Goal: Transaction & Acquisition: Purchase product/service

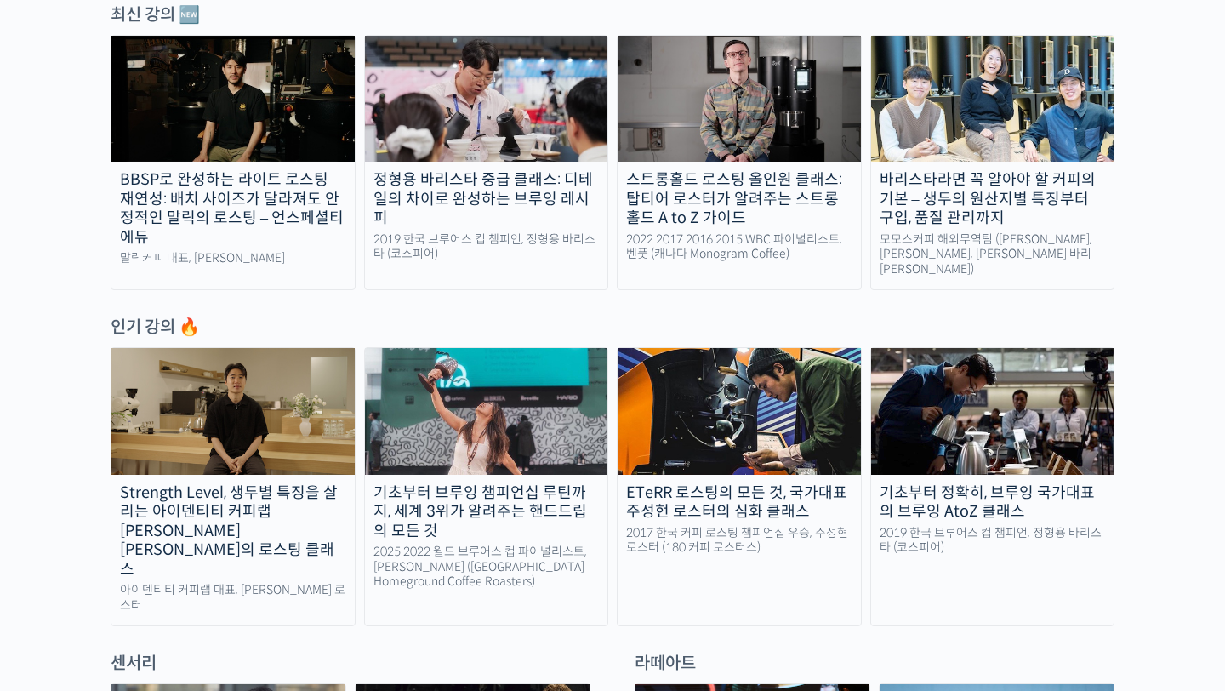
scroll to position [624, 0]
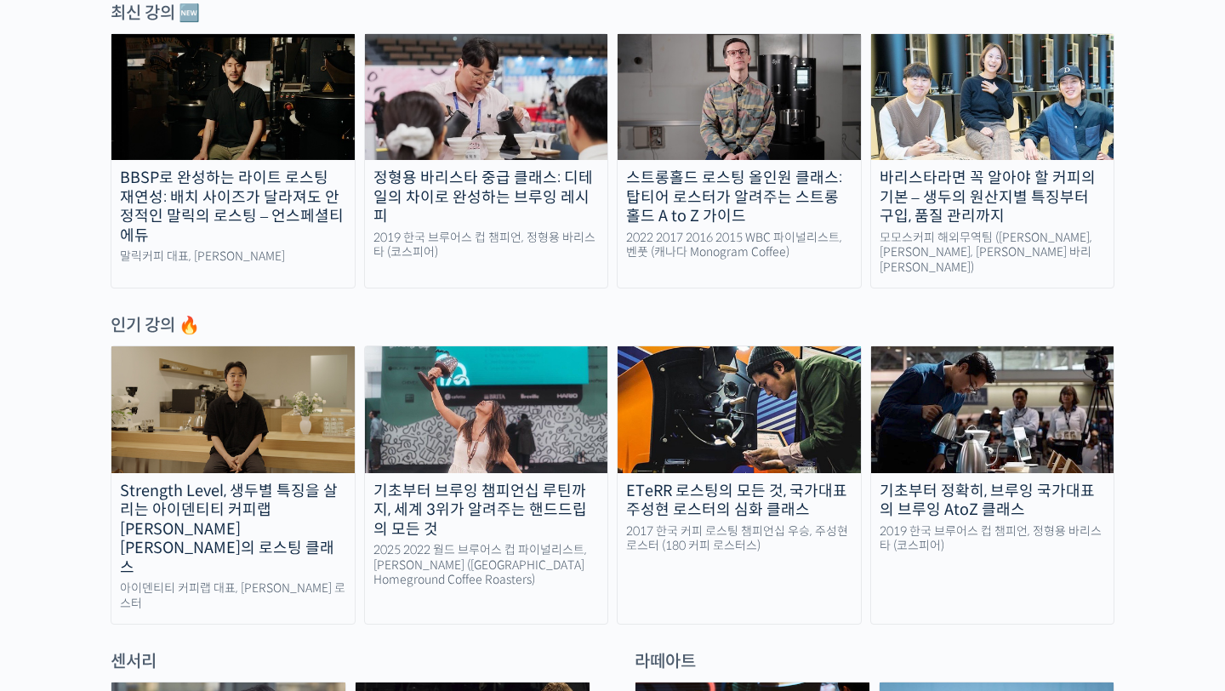
click at [270, 435] on img at bounding box center [232, 409] width 243 height 126
click at [218, 151] on img at bounding box center [232, 97] width 243 height 126
click at [247, 402] on img at bounding box center [232, 409] width 243 height 126
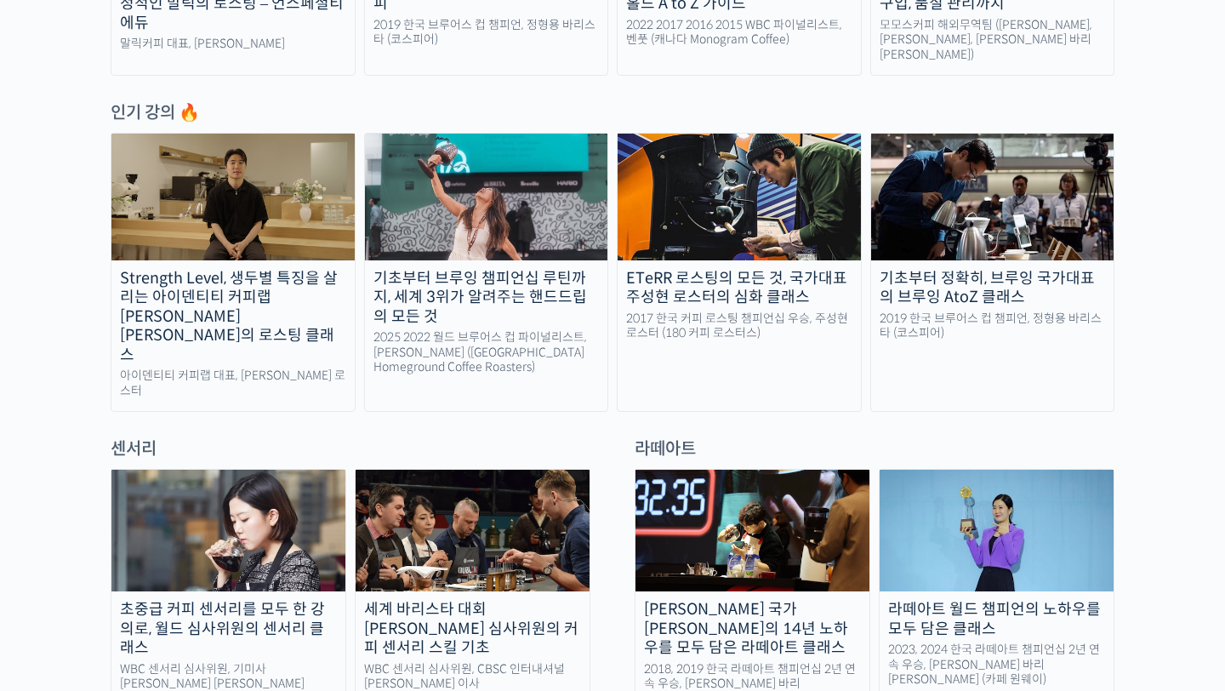
scroll to position [837, 0]
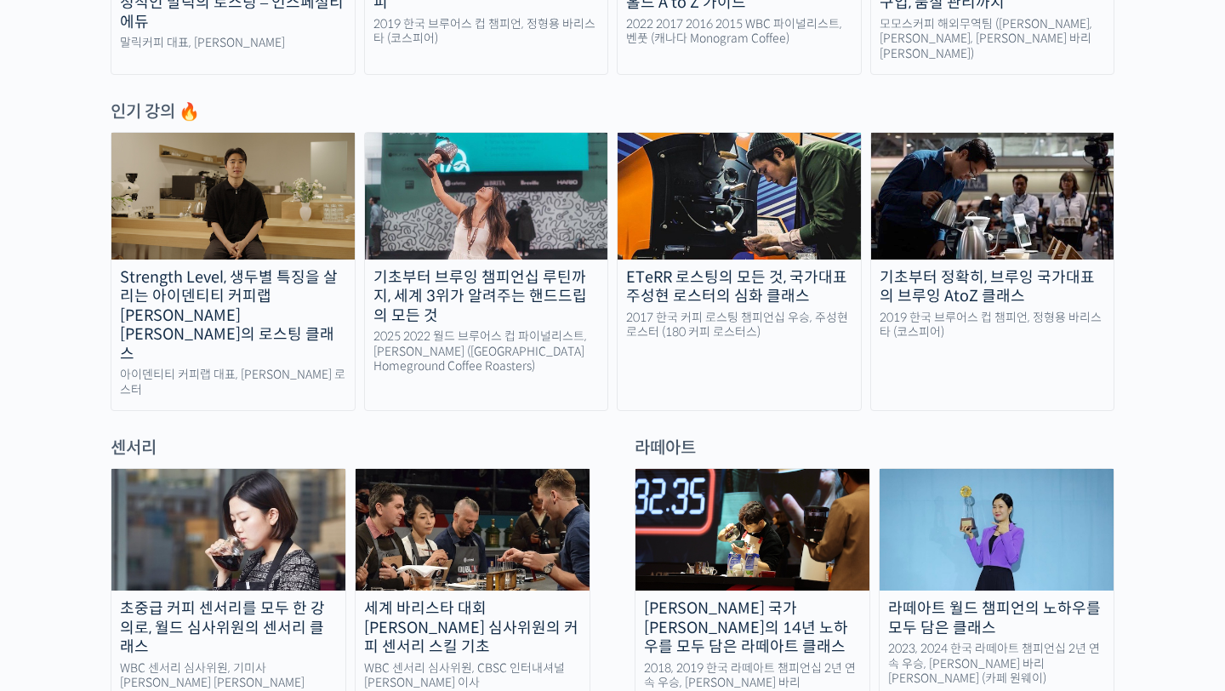
click at [280, 229] on img at bounding box center [232, 196] width 243 height 126
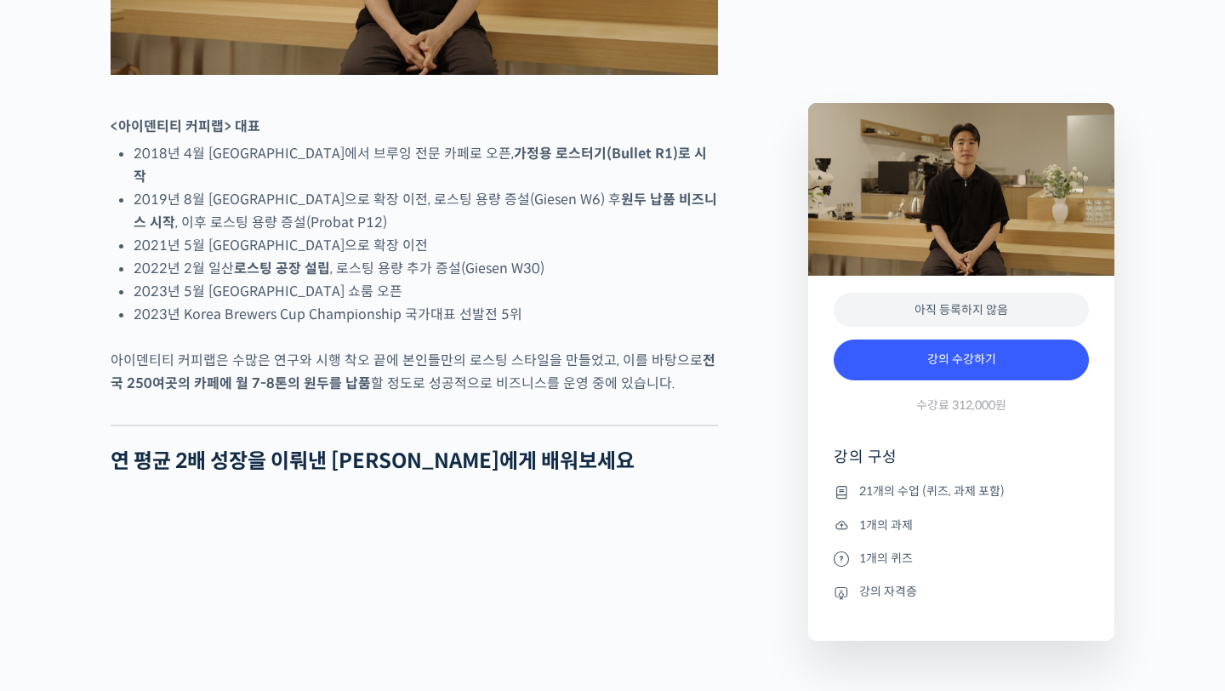
scroll to position [1154, 0]
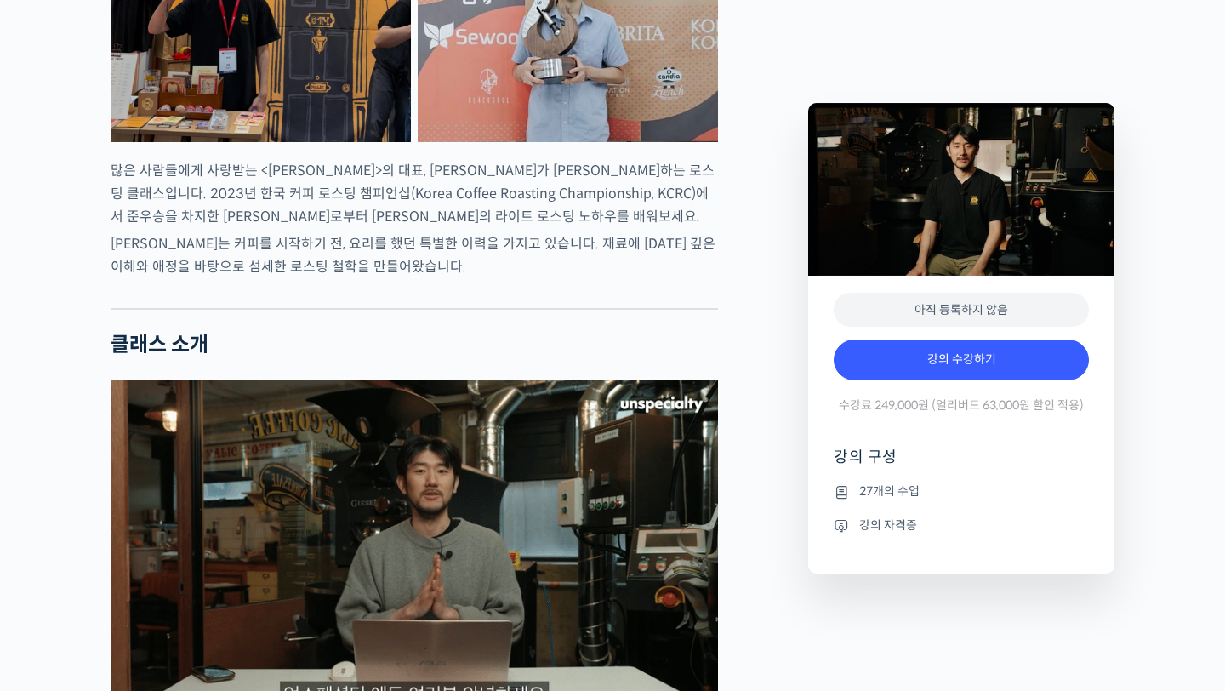
scroll to position [916, 0]
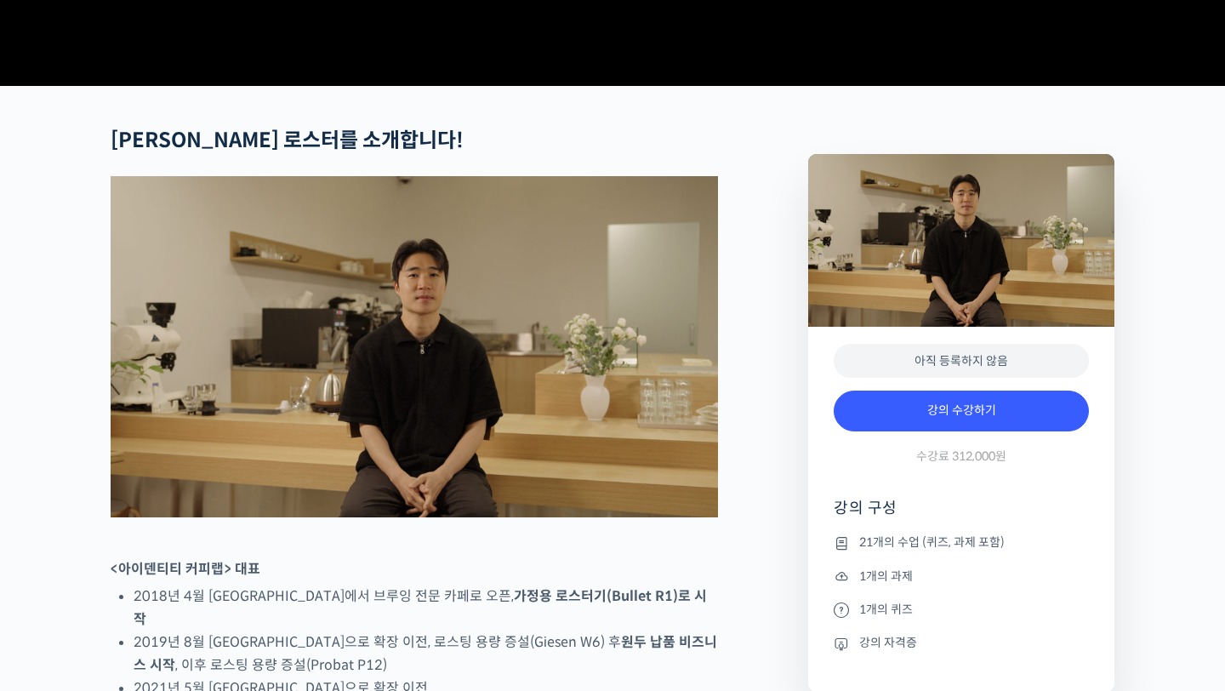
scroll to position [573, 0]
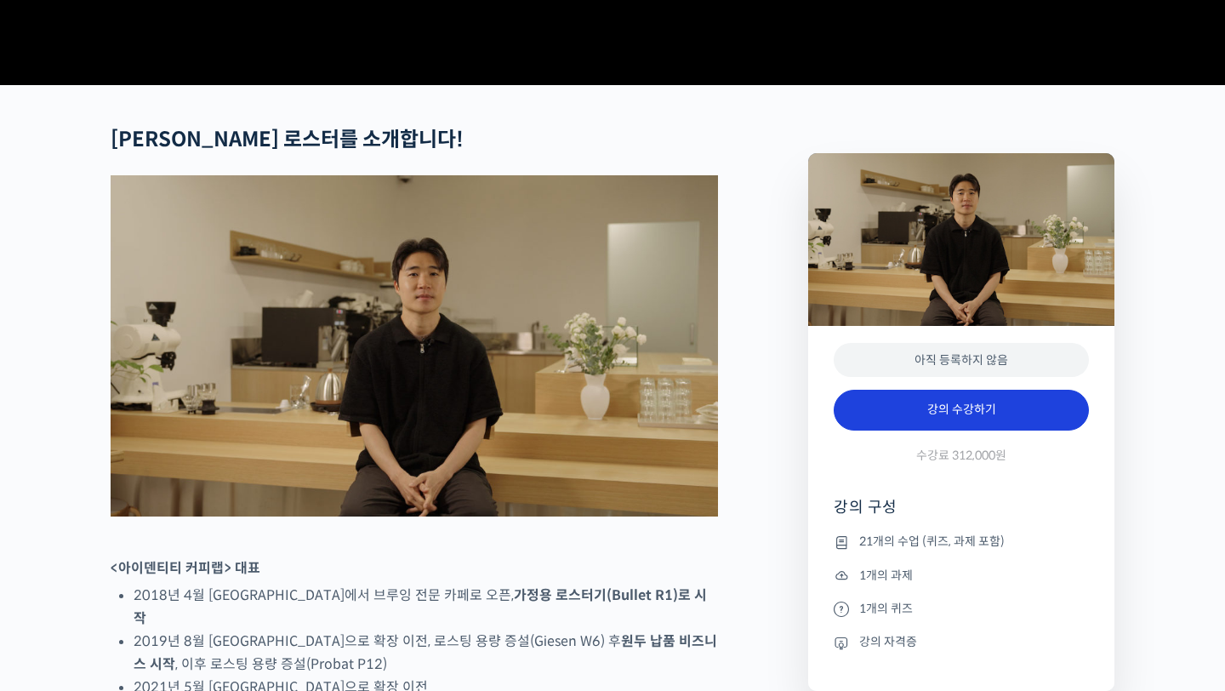
click at [987, 430] on link "강의 수강하기" at bounding box center [961, 410] width 255 height 41
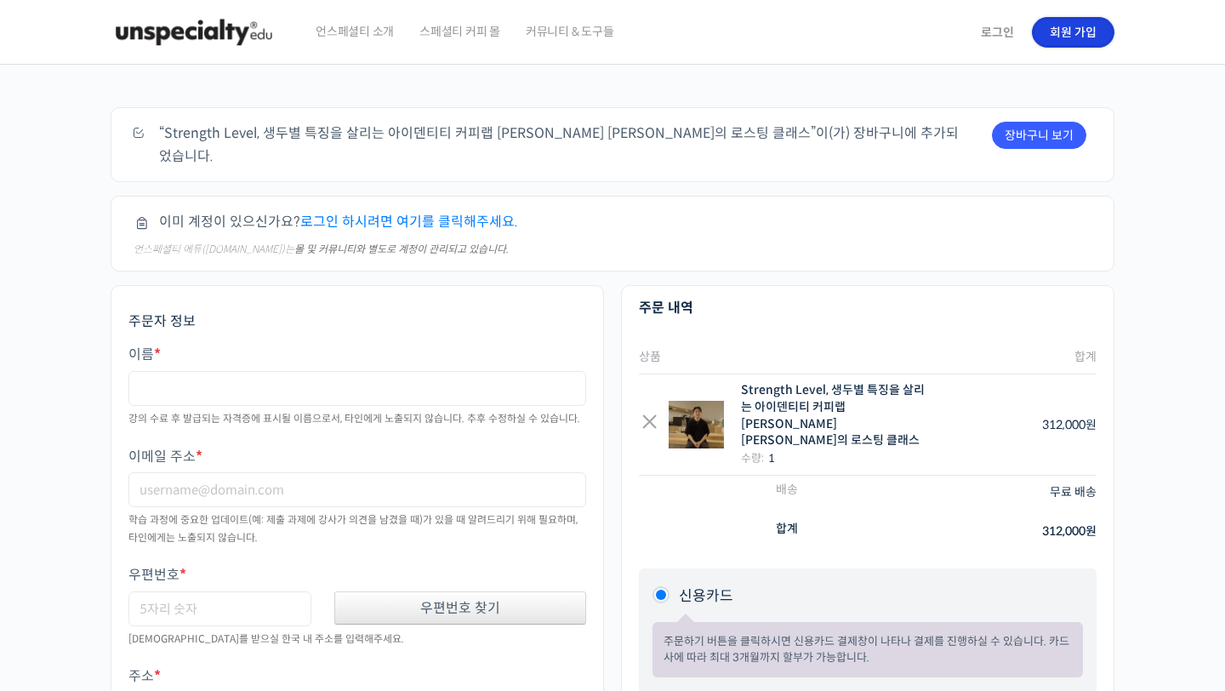
click at [1052, 24] on link "회원 가입" at bounding box center [1073, 32] width 83 height 31
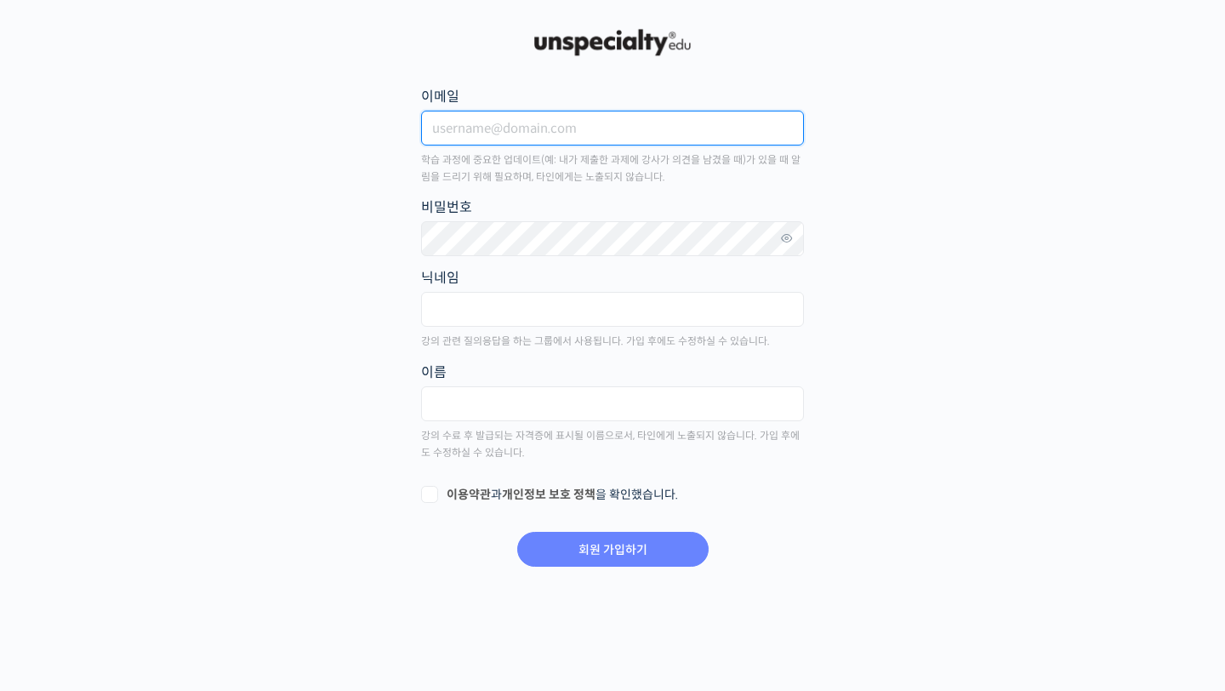
click at [566, 131] on input "이메일" at bounding box center [612, 128] width 383 height 35
type input "ㅊ"
type input "coeurcoffeehaus@kakao.com"
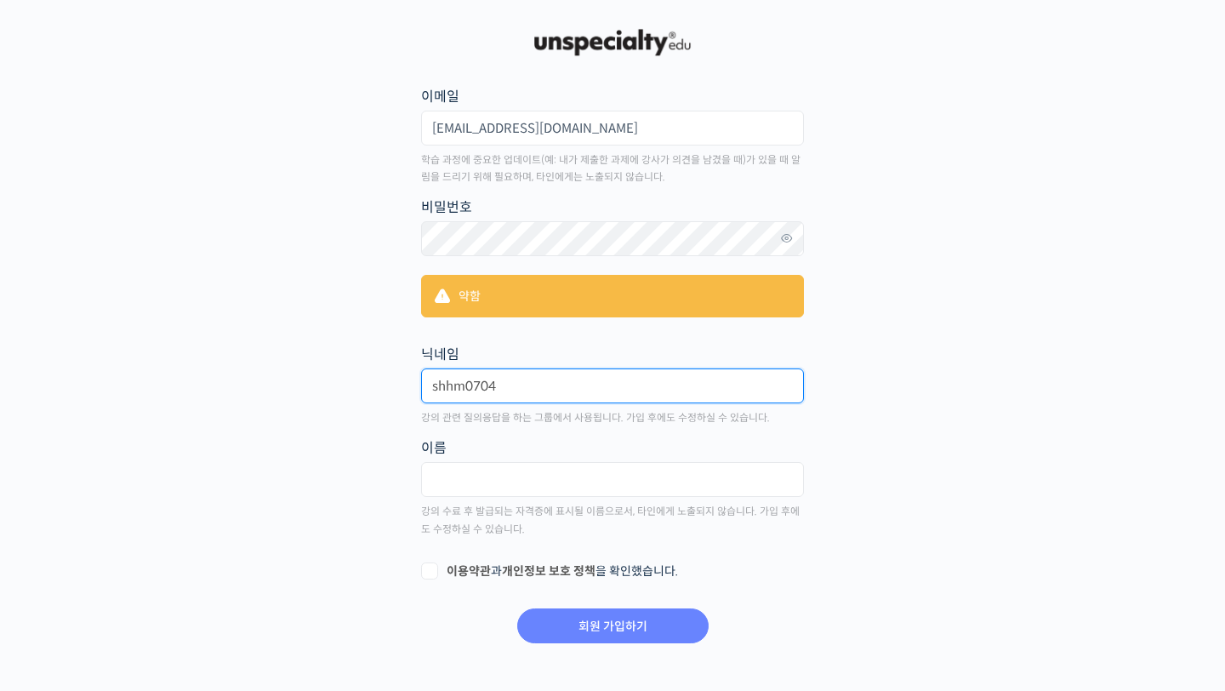
drag, startPoint x: 563, startPoint y: 394, endPoint x: 381, endPoint y: 389, distance: 182.1
click at [381, 389] on main "회원 가입하기 or 로그인 이메일 coeurcoffeehaus@kakao.com 학습 과정에 중요한 업데이트(예: 내가 제출한 과제에 강사가 …" at bounding box center [613, 335] width 1004 height 619
type input "d"
type input "ㅇ"
type input "ㄹ"
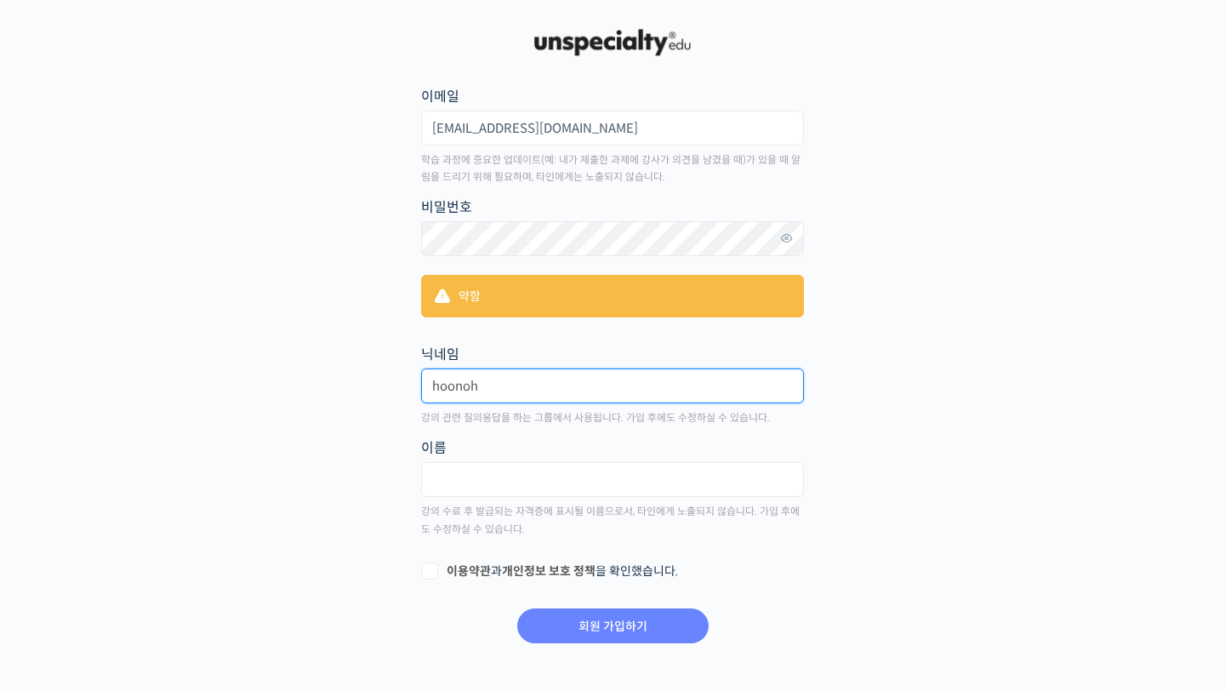
type input "hoonoh"
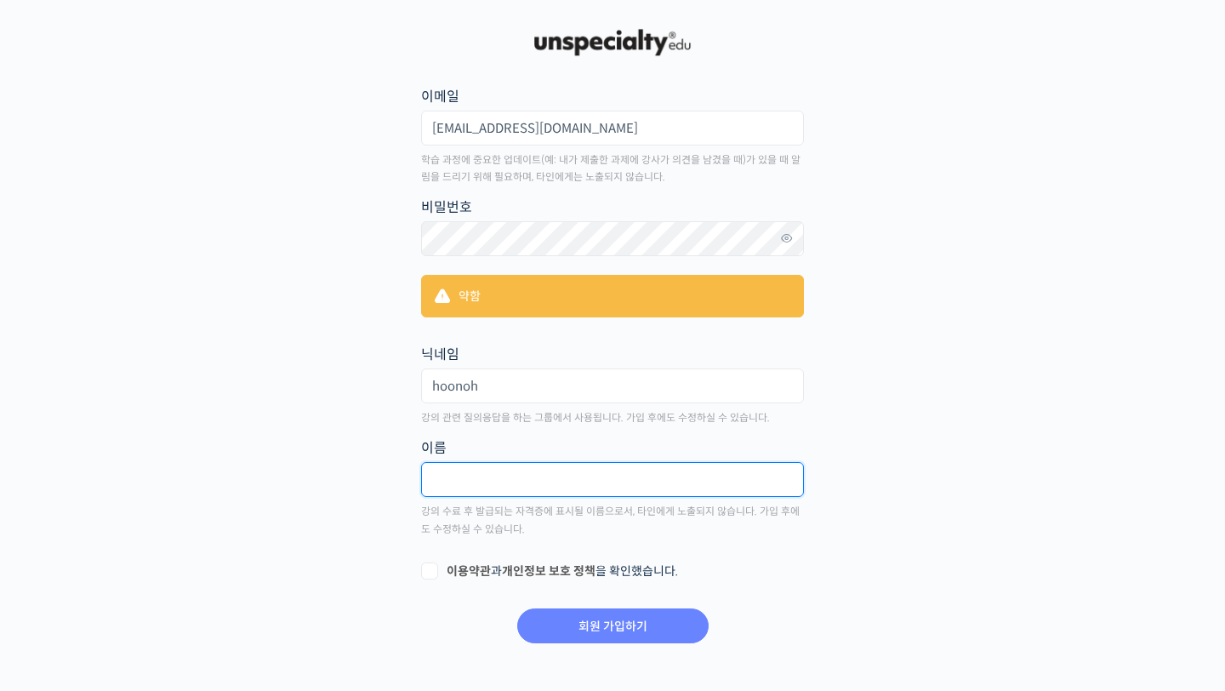
click at [447, 488] on input "text" at bounding box center [612, 479] width 383 height 35
type input "d"
type input "오승훈"
click at [484, 570] on link "이용약관" at bounding box center [469, 570] width 44 height 15
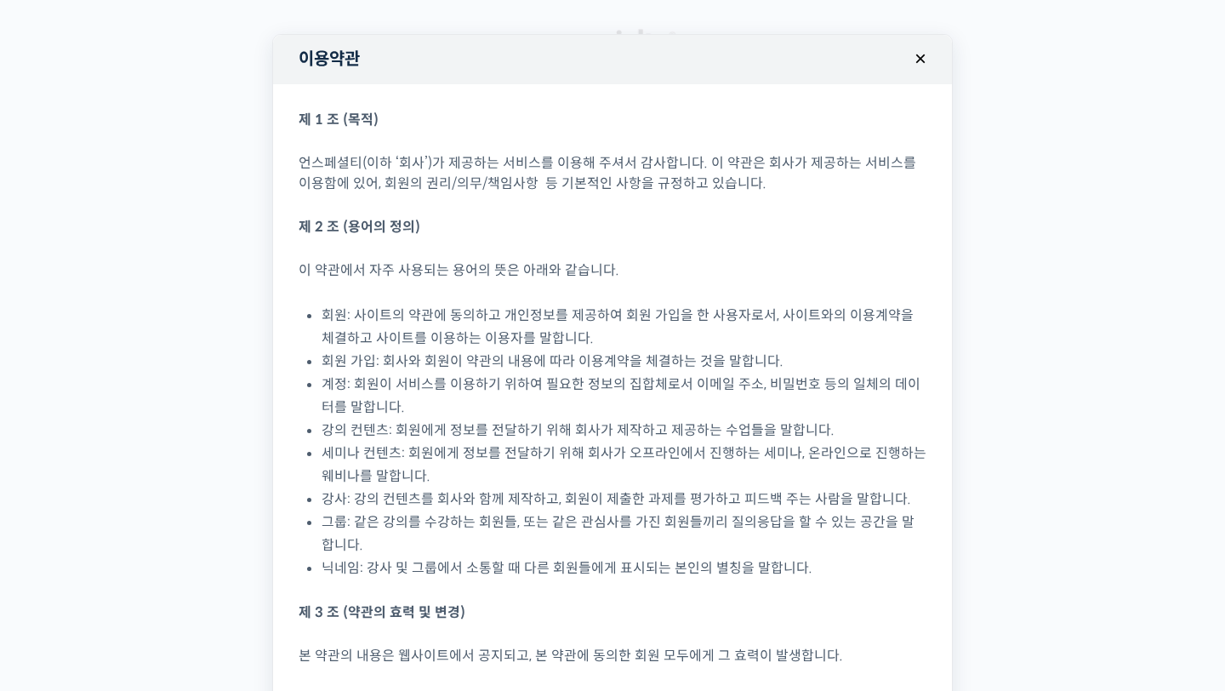
click at [926, 52] on button "×" at bounding box center [920, 58] width 37 height 37
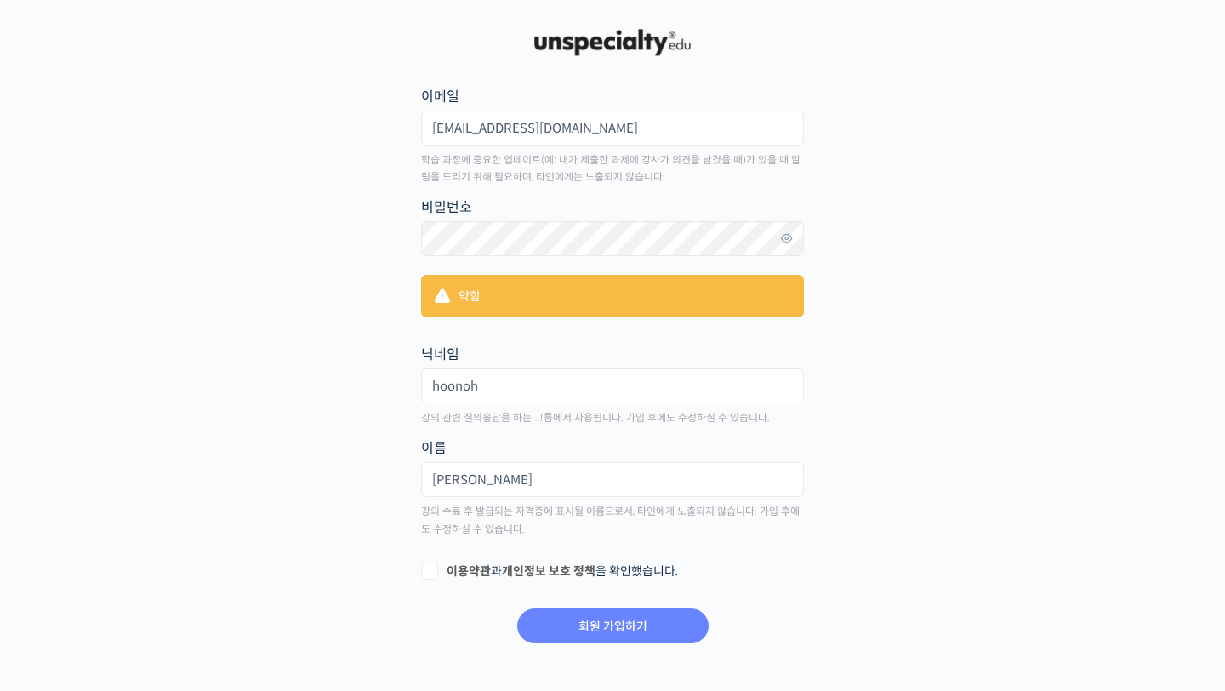
click at [432, 573] on label "이용약관 과 개인정보 보호 정책 을 확인했습니다." at bounding box center [612, 571] width 383 height 17
click at [432, 573] on input "이용약관 과 개인정보 보호 정책 을 확인했습니다." at bounding box center [426, 568] width 11 height 11
checkbox input "true"
click at [596, 634] on input "회원 가입하기" at bounding box center [612, 625] width 191 height 35
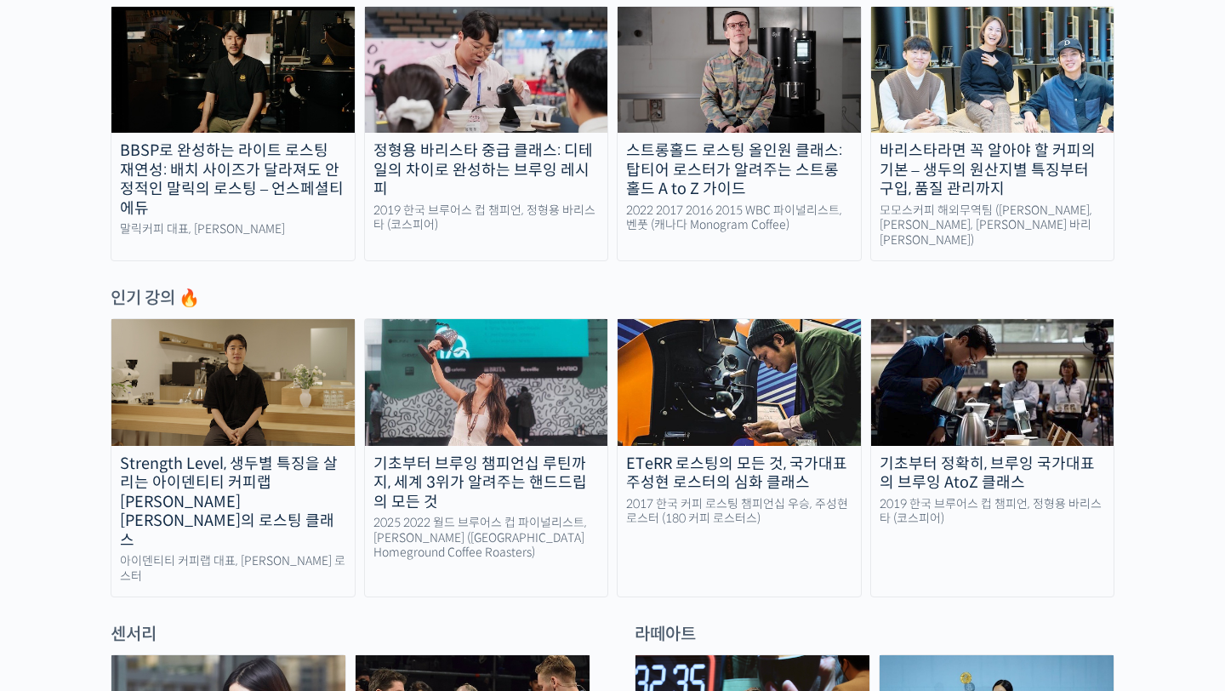
scroll to position [652, 0]
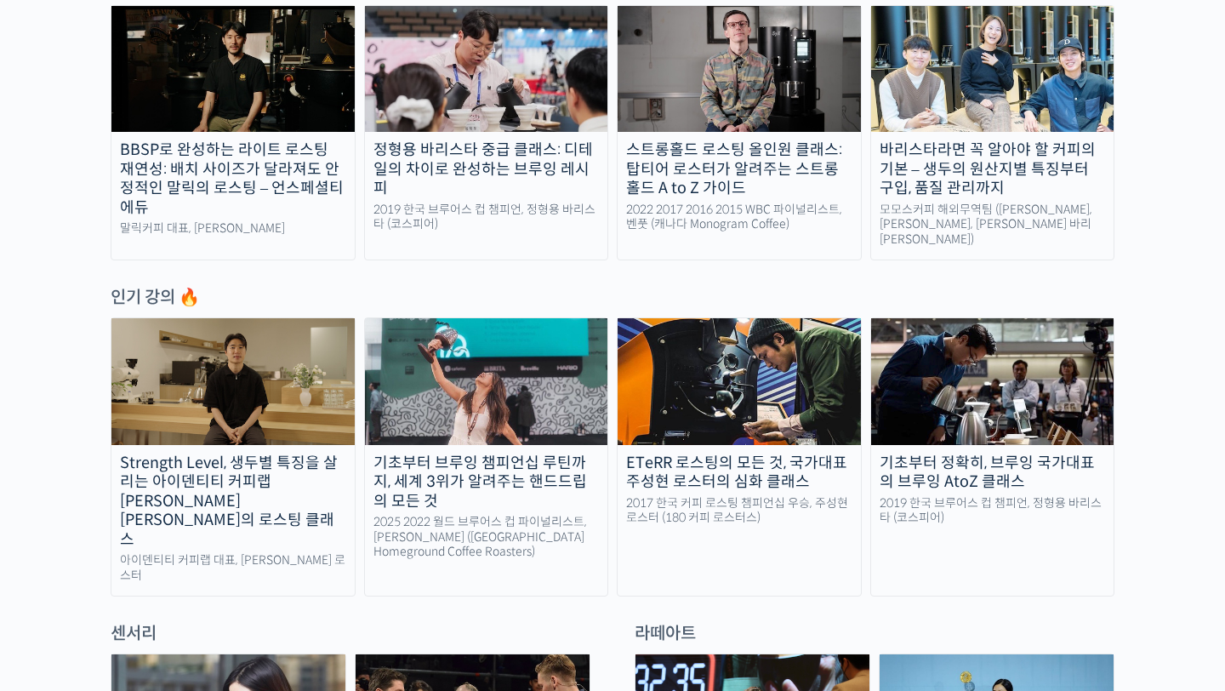
click at [225, 365] on img at bounding box center [232, 381] width 243 height 126
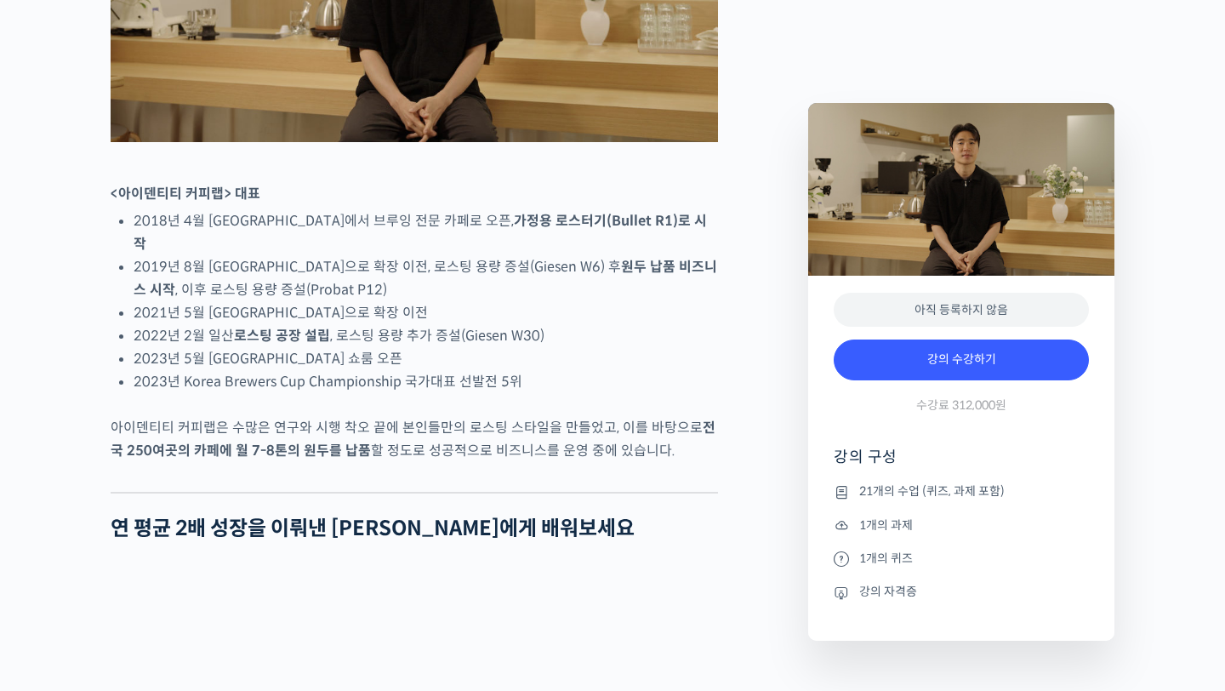
scroll to position [1274, 0]
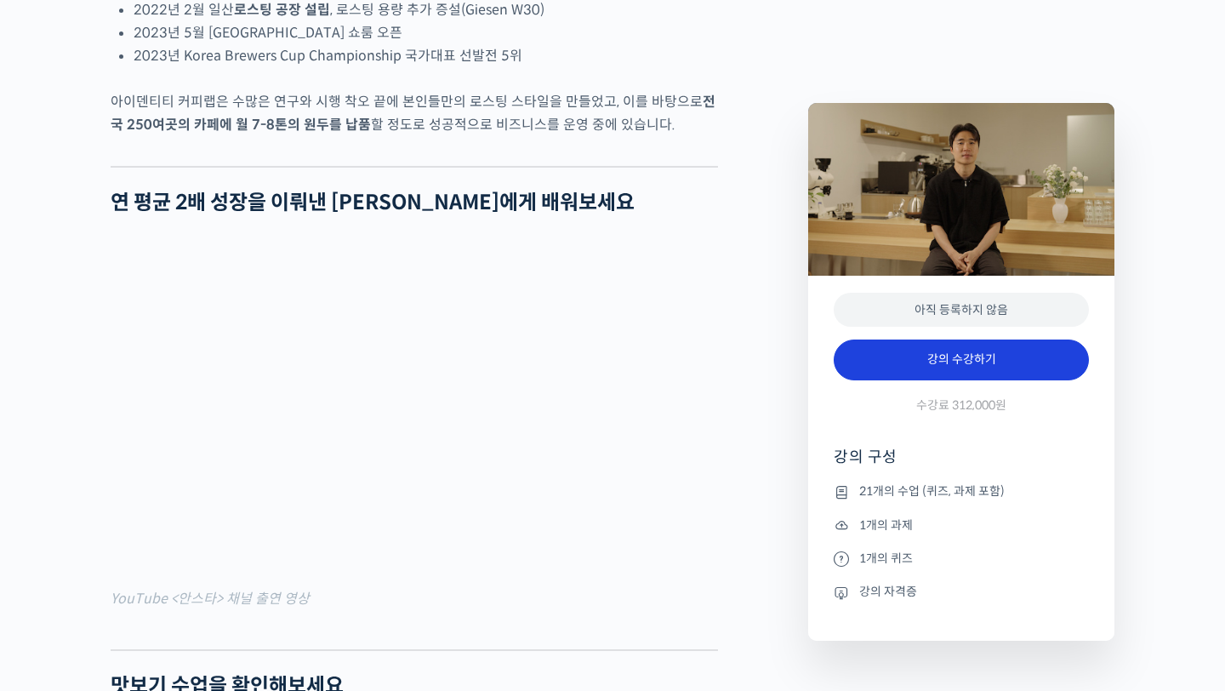
click at [1009, 350] on link "강의 수강하기" at bounding box center [961, 359] width 255 height 41
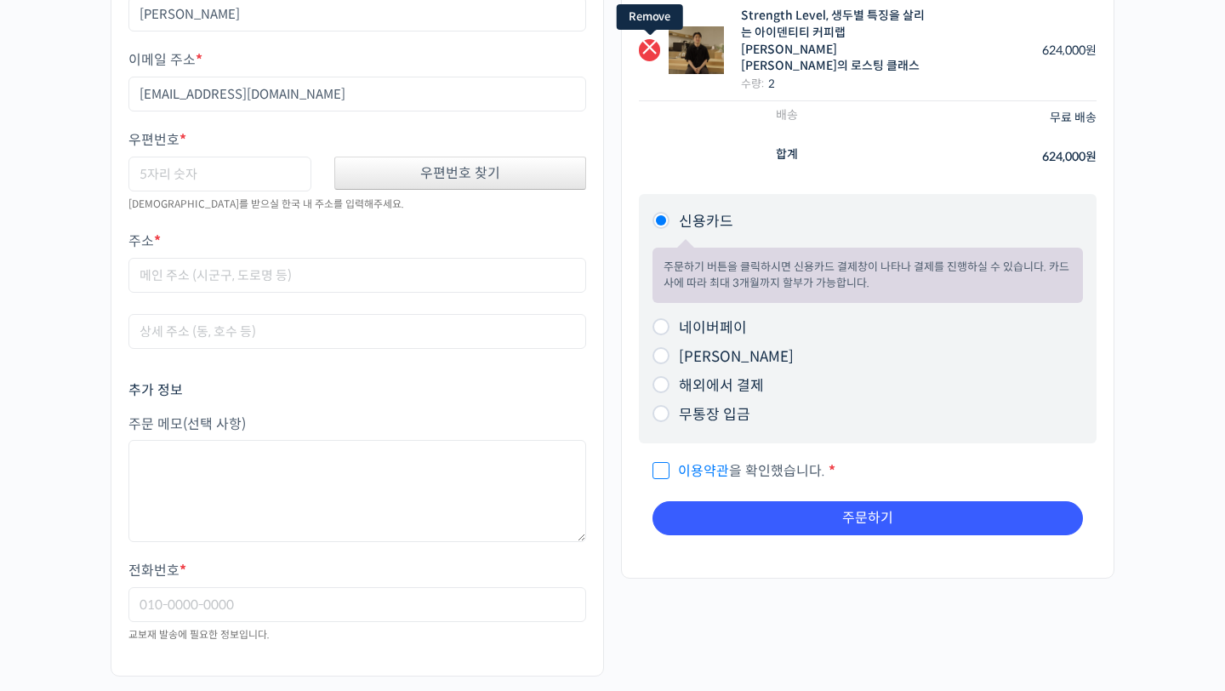
scroll to position [105, 0]
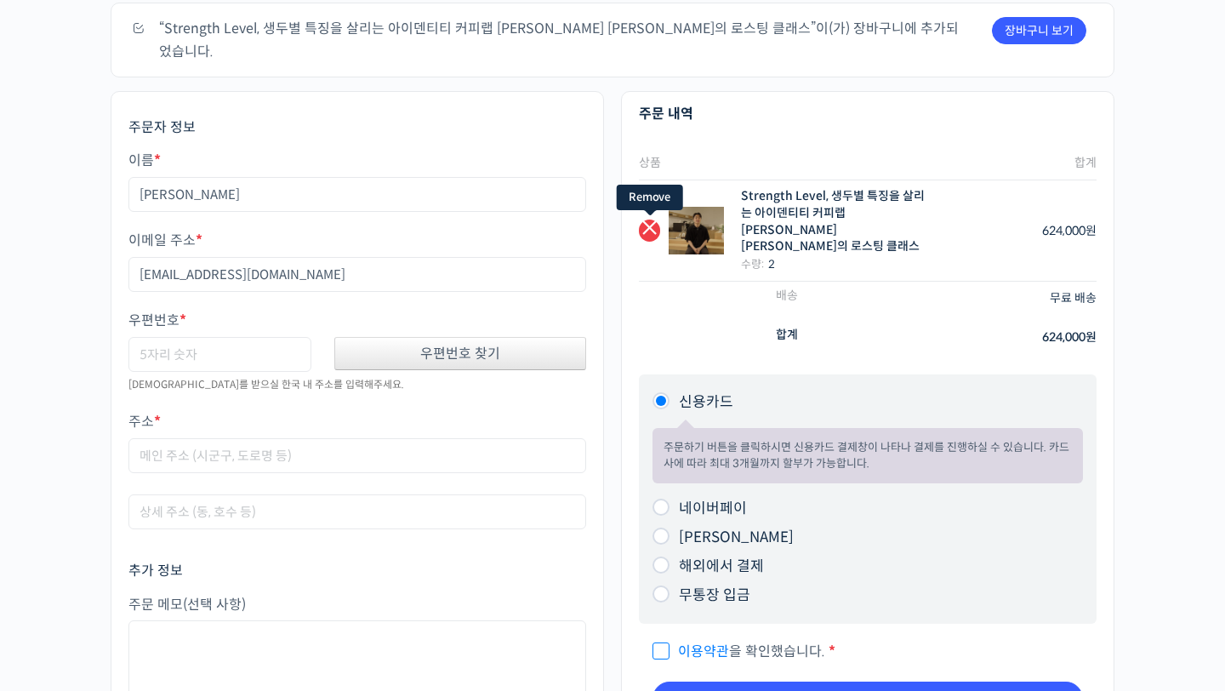
click at [652, 219] on link "×" at bounding box center [649, 229] width 21 height 21
click at [651, 219] on link "×" at bounding box center [649, 229] width 21 height 21
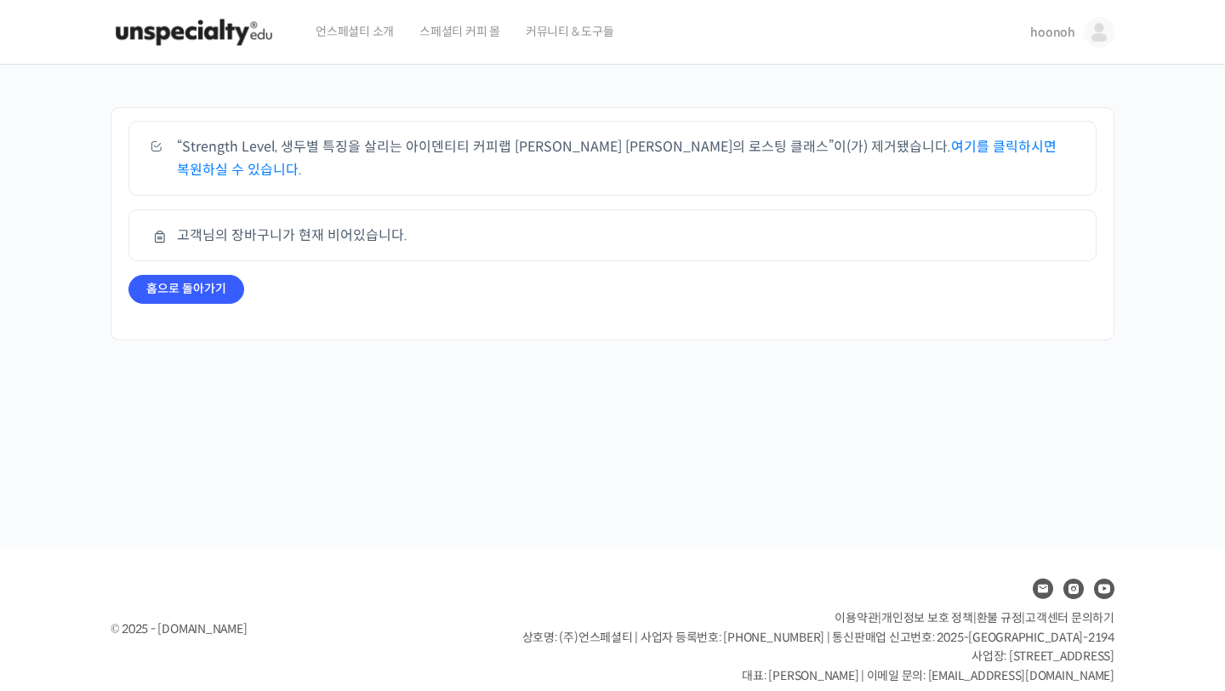
click at [942, 149] on link "여기를 클릭하시면 복원하실 수 있습니다." at bounding box center [617, 158] width 880 height 41
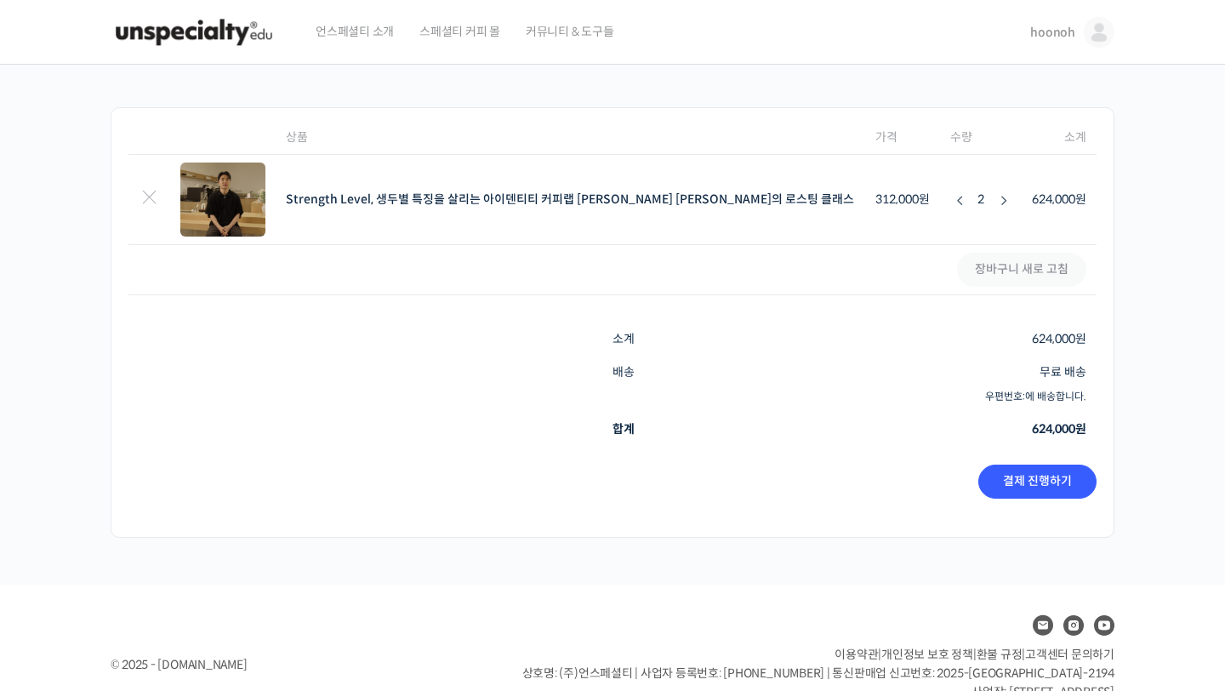
click at [950, 203] on div "-" at bounding box center [958, 197] width 17 height 24
type input "1"
click at [1053, 488] on link "결제 진행하기" at bounding box center [1037, 482] width 118 height 34
click at [940, 198] on td "Strength Level, 생두별 특징을 살리는 아이덴티티 커피랩 [PERSON_NAME] [PERSON_NAME]의 로스팅 클래스 quan…" at bounding box center [981, 200] width 82 height 90
click at [950, 198] on div "-" at bounding box center [958, 197] width 17 height 24
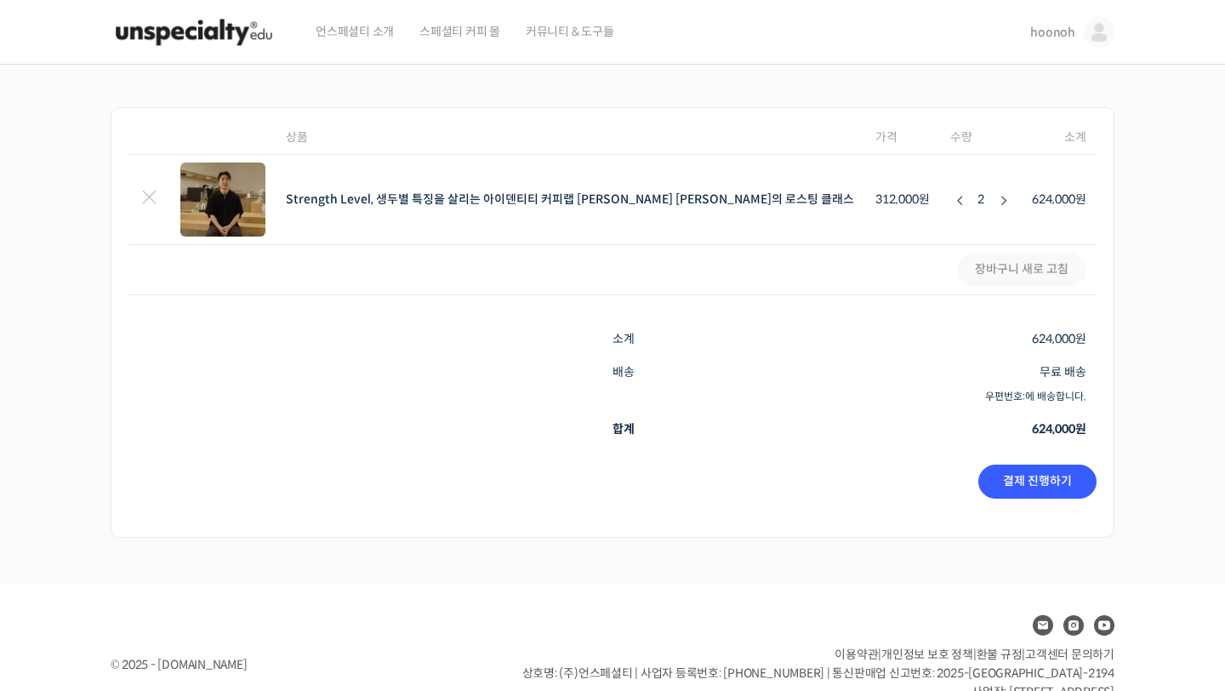
type input "1"
click at [1012, 282] on button "장바구니 새로 고침" at bounding box center [1021, 270] width 129 height 34
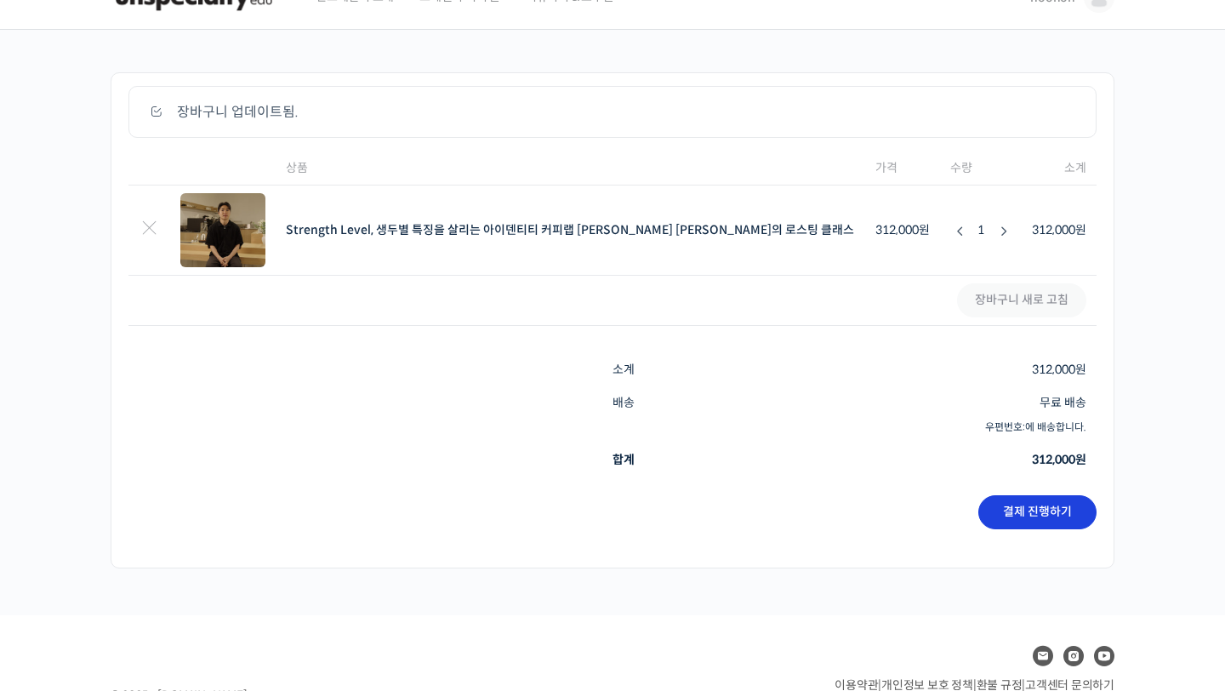
scroll to position [36, 0]
click at [1060, 522] on link "결제 진행하기" at bounding box center [1037, 511] width 118 height 34
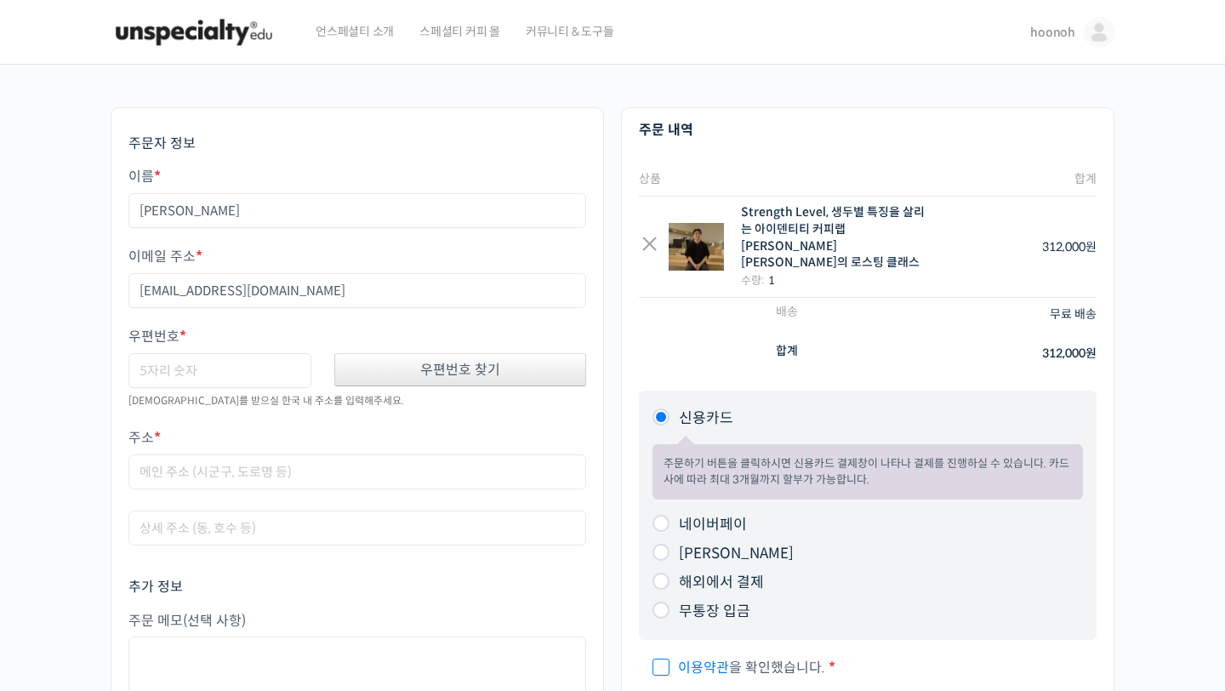
click at [450, 379] on div "우편번호 찾기" at bounding box center [460, 369] width 252 height 33
type input "06253"
type input "[STREET_ADDRESS]"
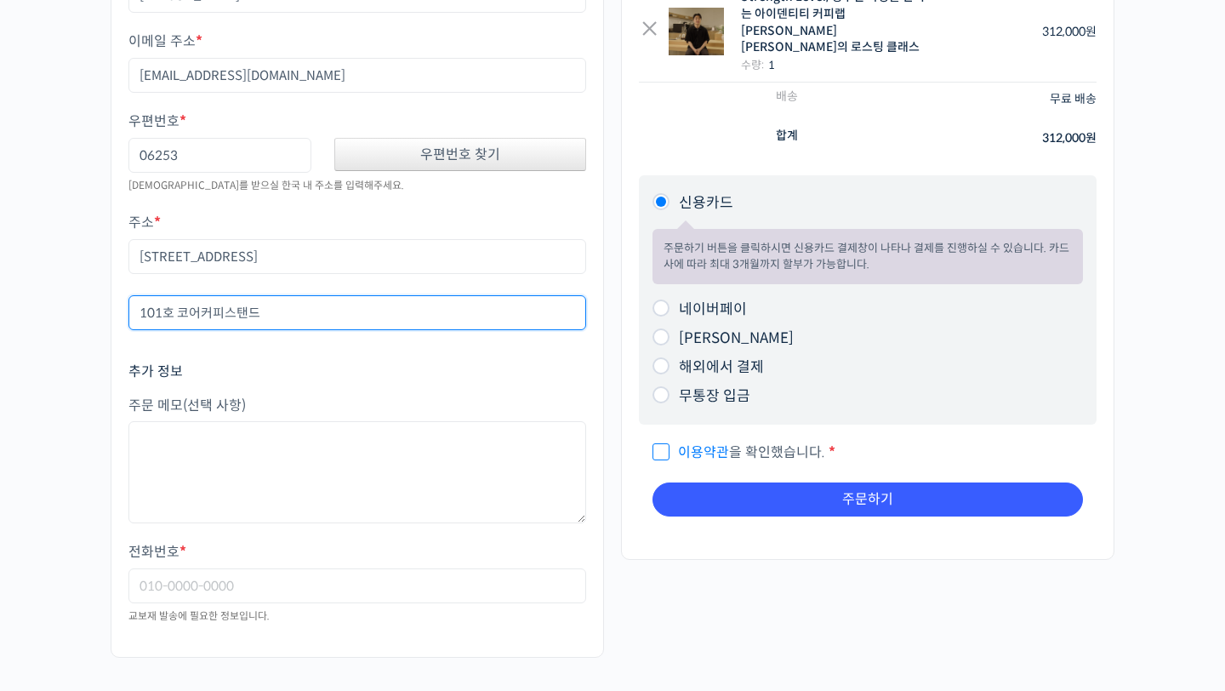
scroll to position [214, 0]
type input "101호 코어커피스탠드"
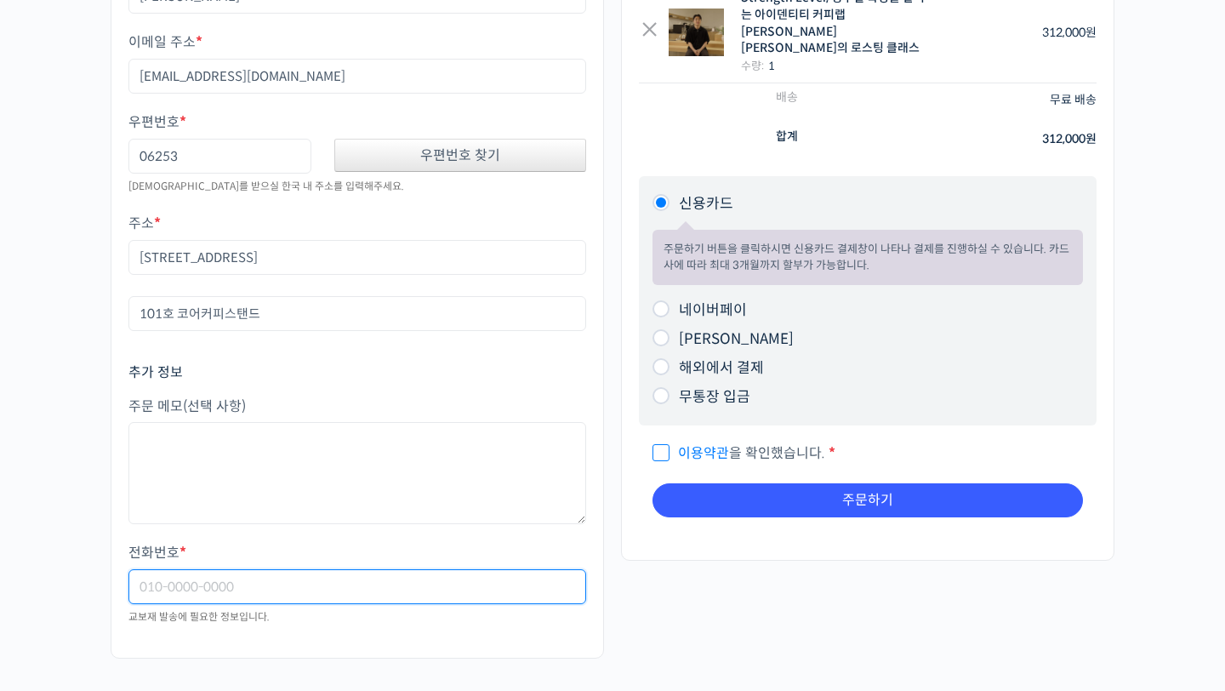
click at [236, 578] on input "전화번호 *" at bounding box center [357, 586] width 458 height 35
type input "01046417764"
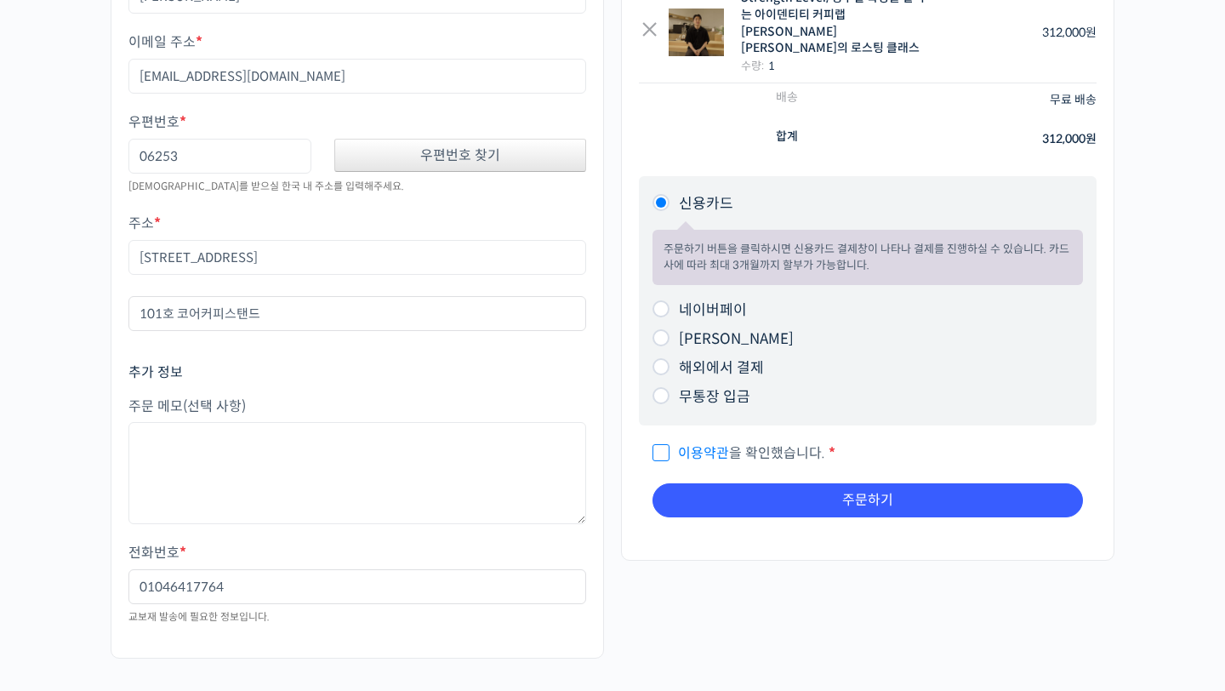
click at [875, 593] on div "주문자 정보 이름 * [PERSON_NAME] 주소 * [EMAIL_ADDRESS][DOMAIN_NAME] 우편번호 * 06253 우편번호 찾…" at bounding box center [612, 284] width 1021 height 783
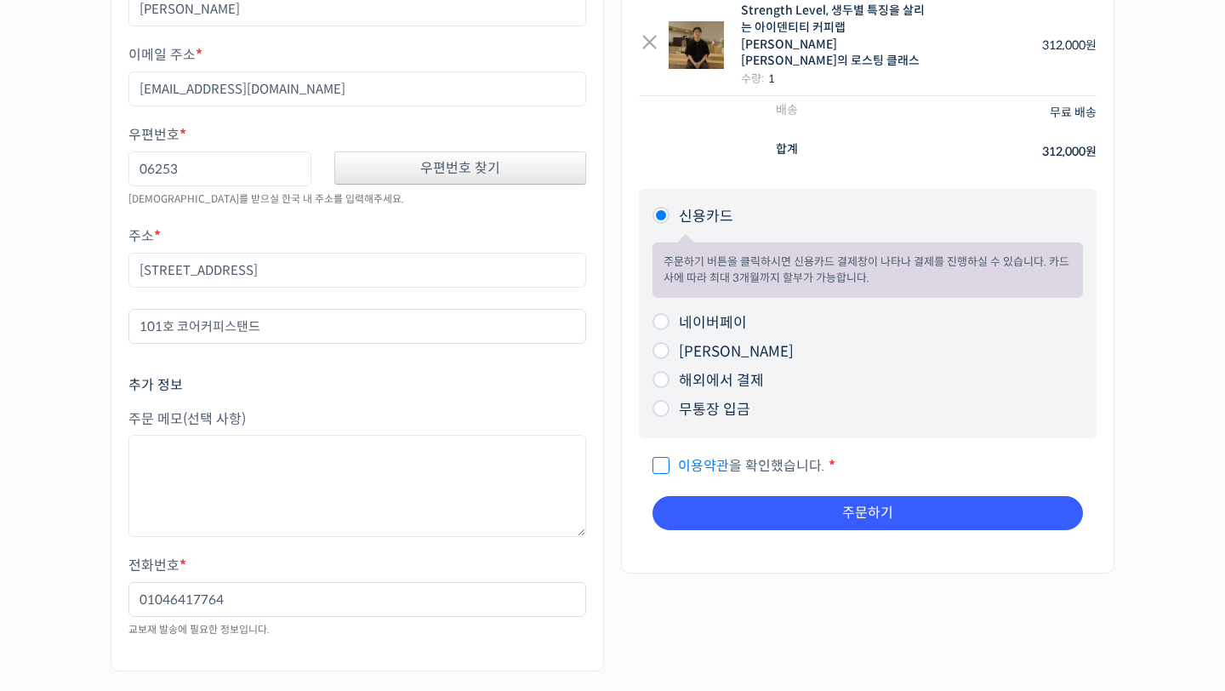
scroll to position [201, 0]
click at [747, 458] on span "이용약관 을 확인했습니다." at bounding box center [739, 467] width 173 height 18
click at [664, 455] on input "이용약관 을 확인했습니다. *" at bounding box center [658, 458] width 11 height 11
checkbox input "true"
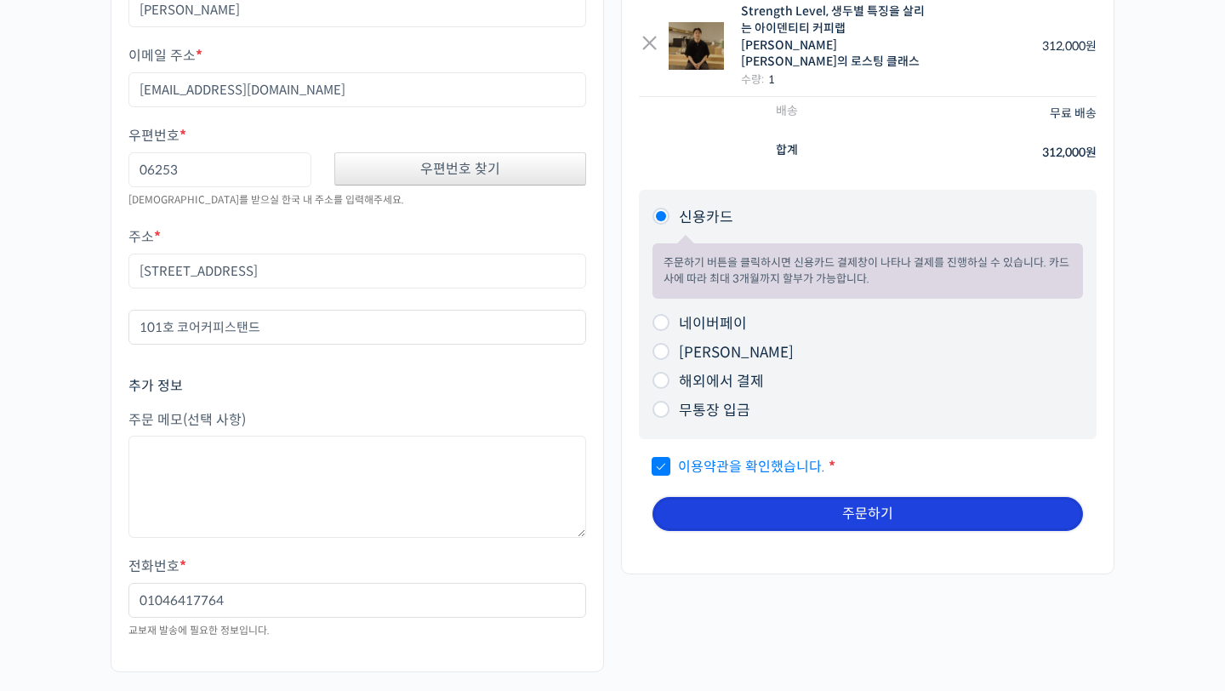
click at [799, 510] on button "주문하기" at bounding box center [868, 514] width 430 height 34
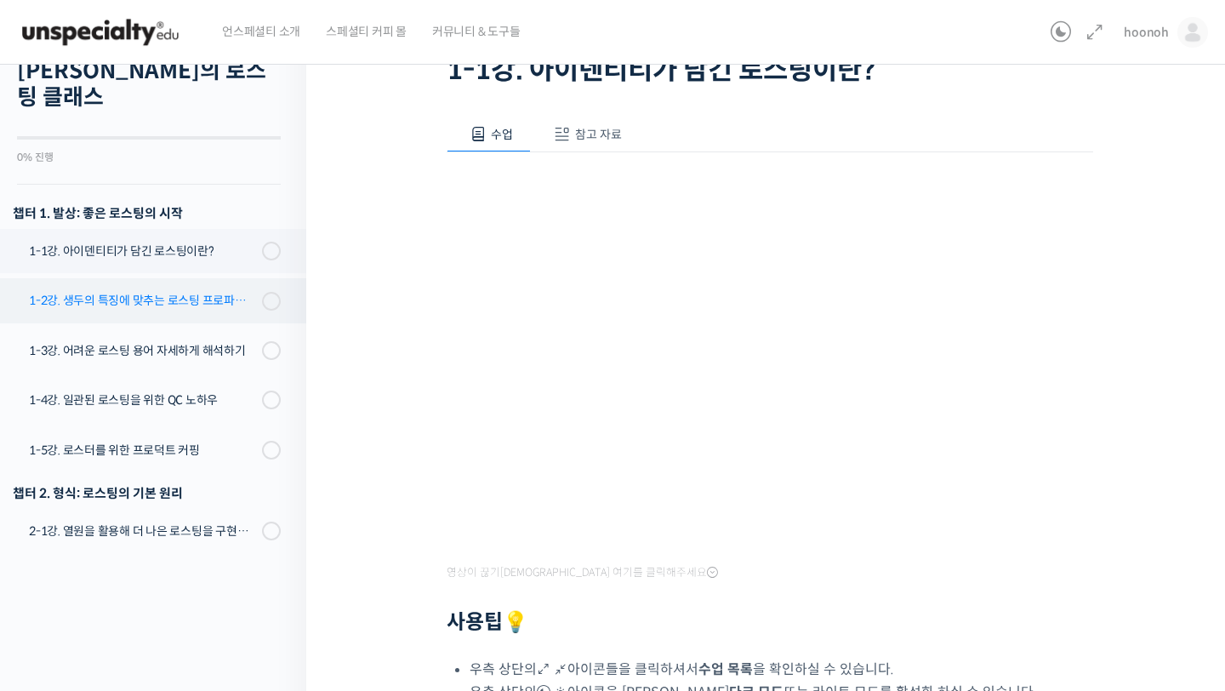
click at [208, 291] on div "1-2강. 생두의 특징에 맞추는 로스팅 프로파일 'Stength Level'" at bounding box center [143, 300] width 228 height 19
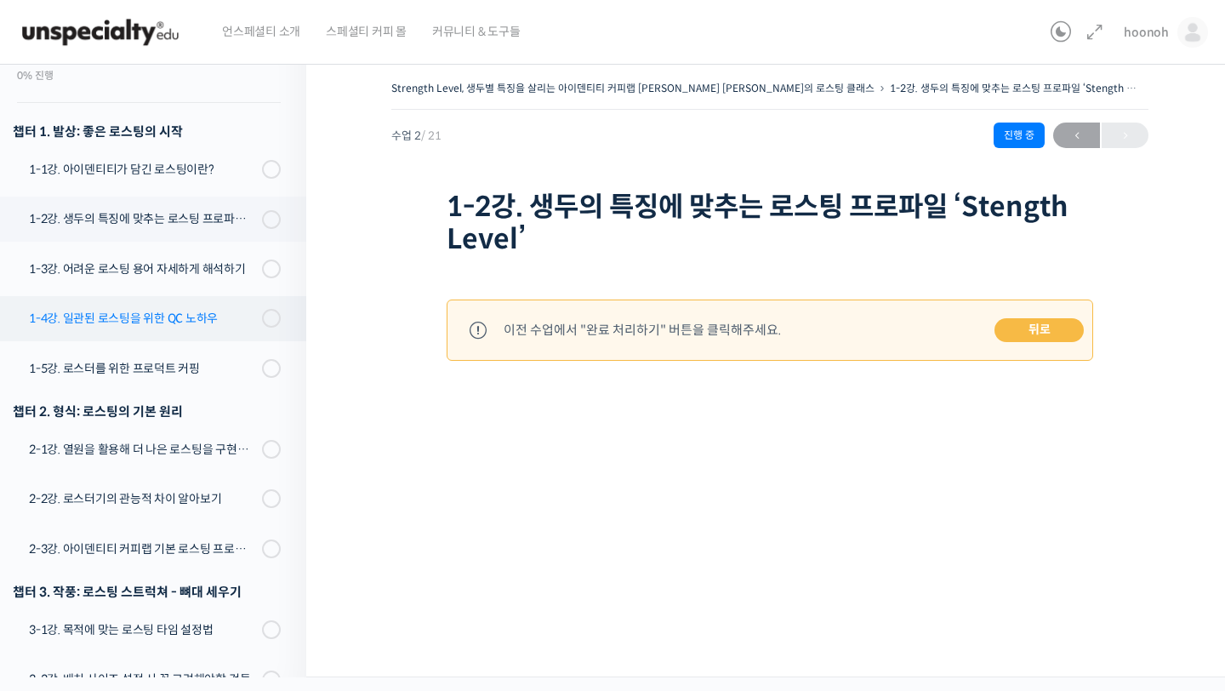
scroll to position [155, 0]
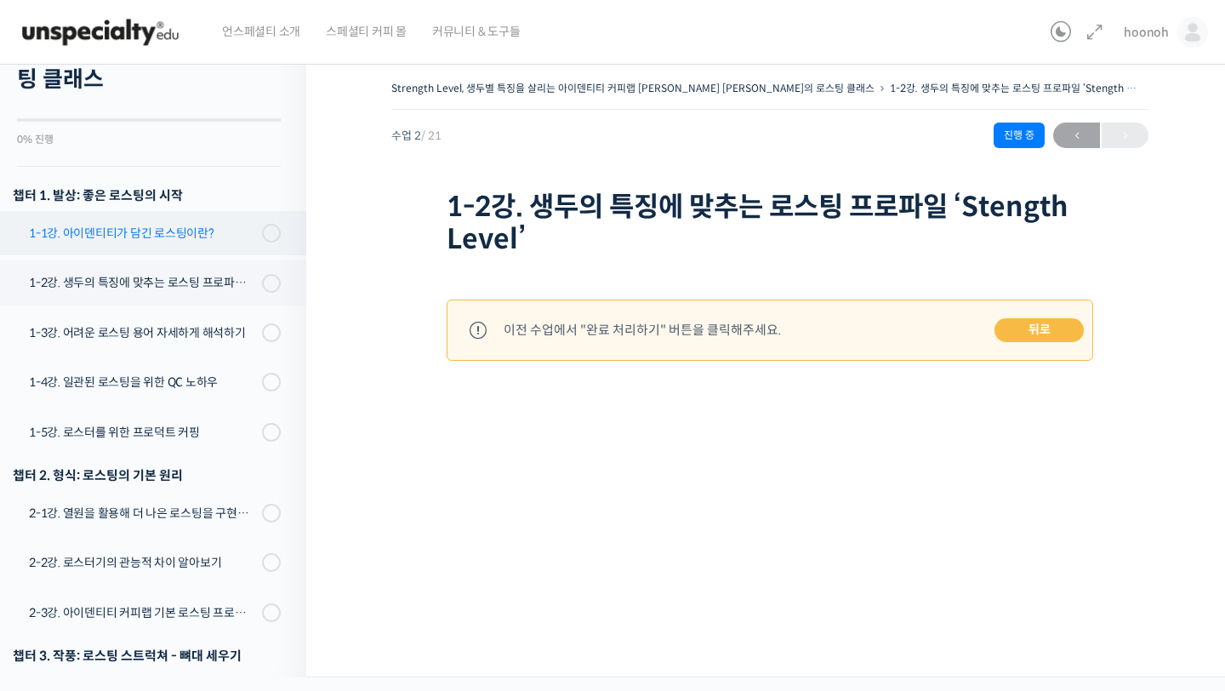
click at [168, 224] on div "1-1강. 아이덴티티가 담긴 로스팅이란?" at bounding box center [143, 233] width 228 height 19
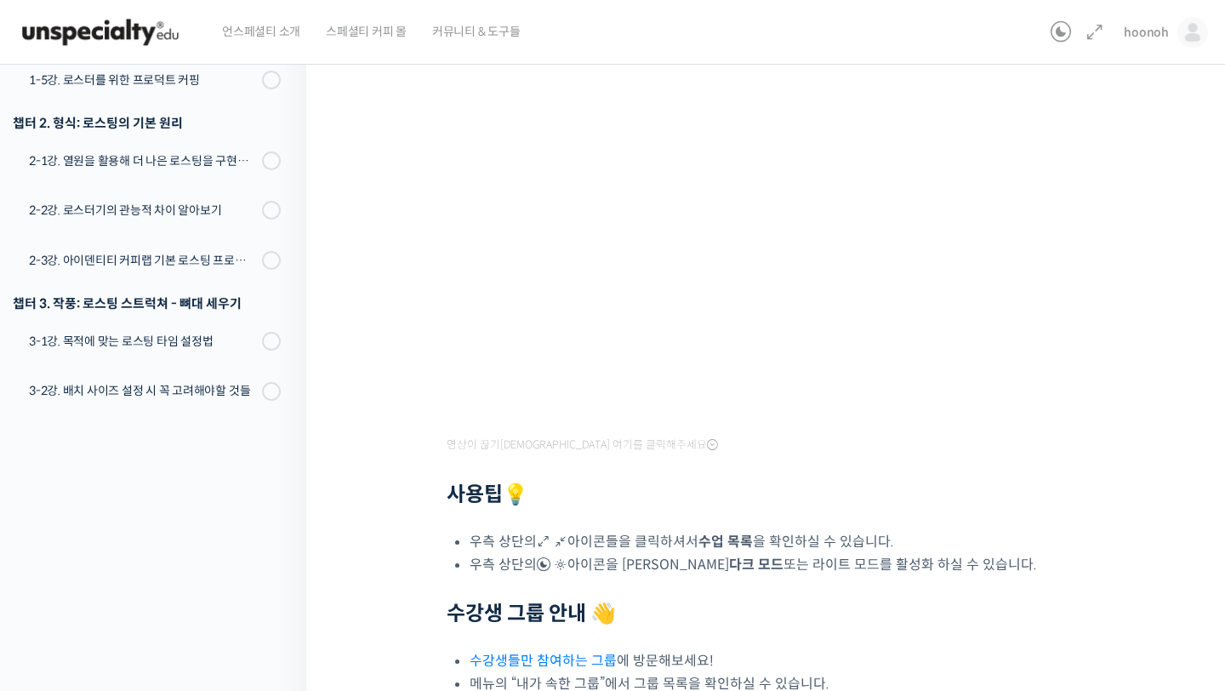
scroll to position [442, 0]
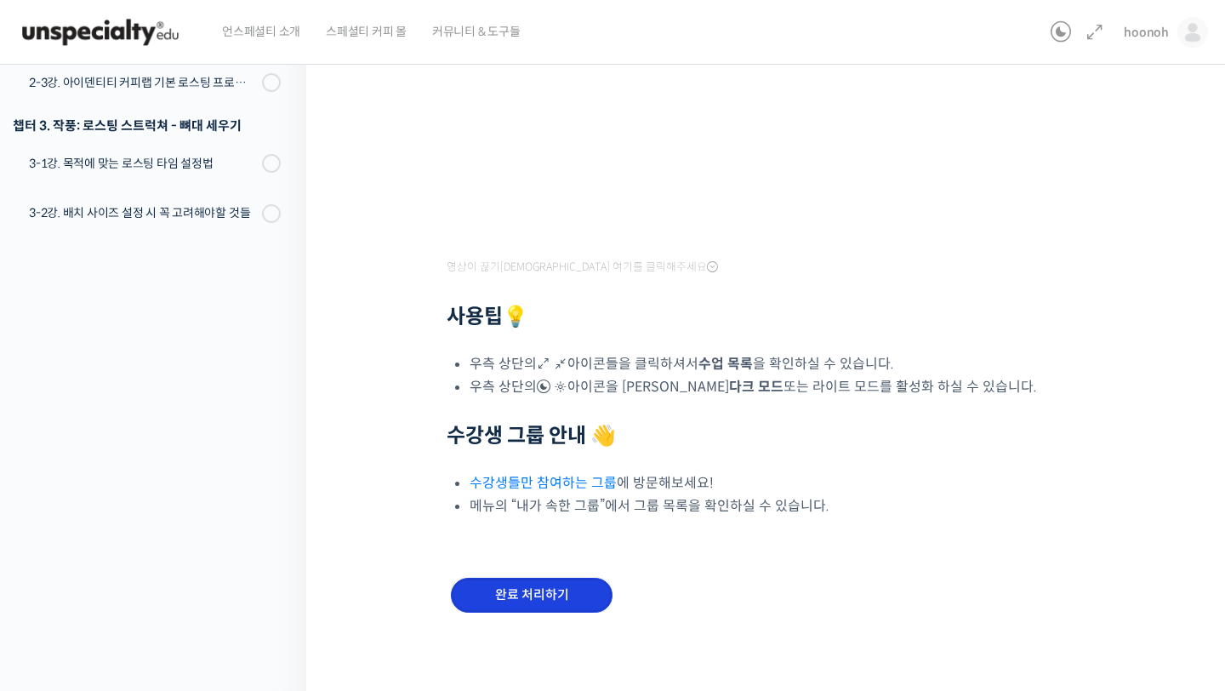
click at [558, 601] on input "완료 처리하기" at bounding box center [532, 595] width 162 height 35
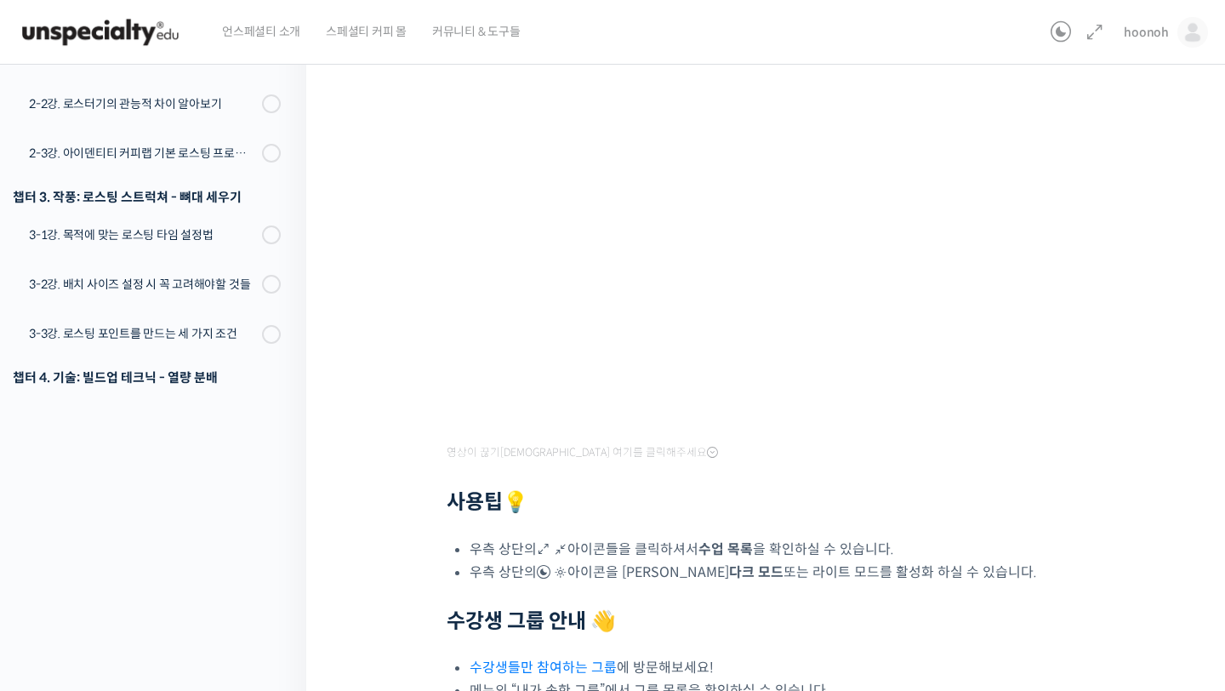
scroll to position [289, 0]
click at [1060, 32] on icon at bounding box center [1061, 32] width 20 height 20
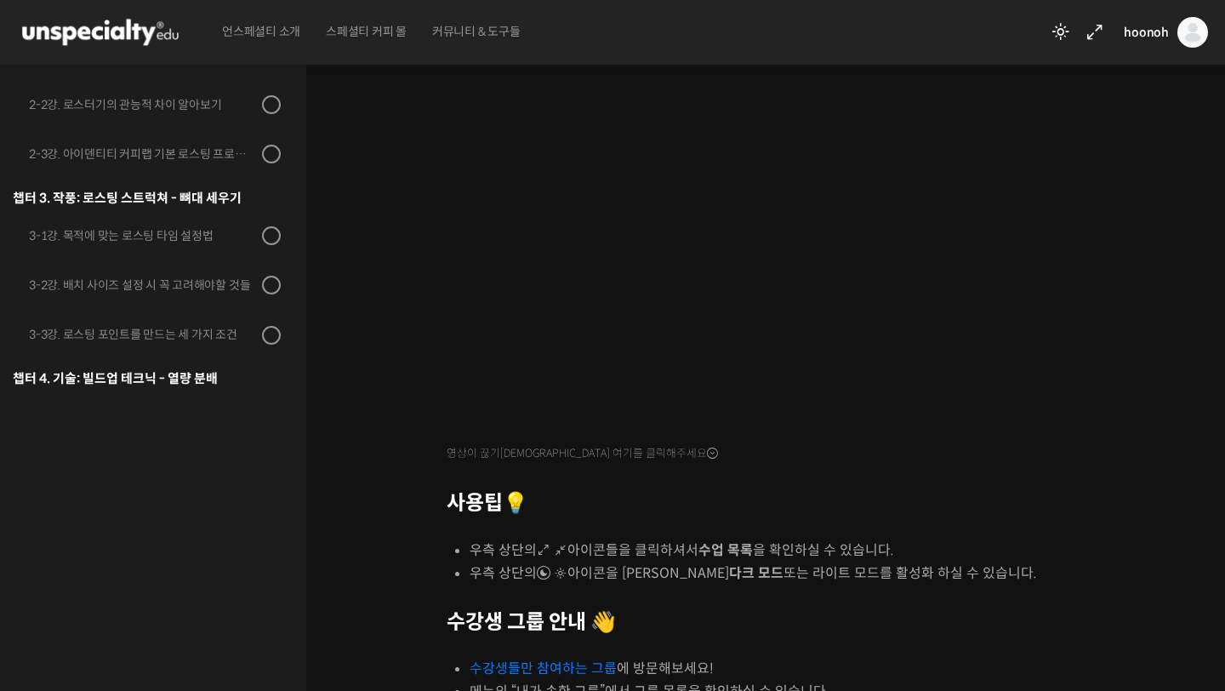
scroll to position [474, 0]
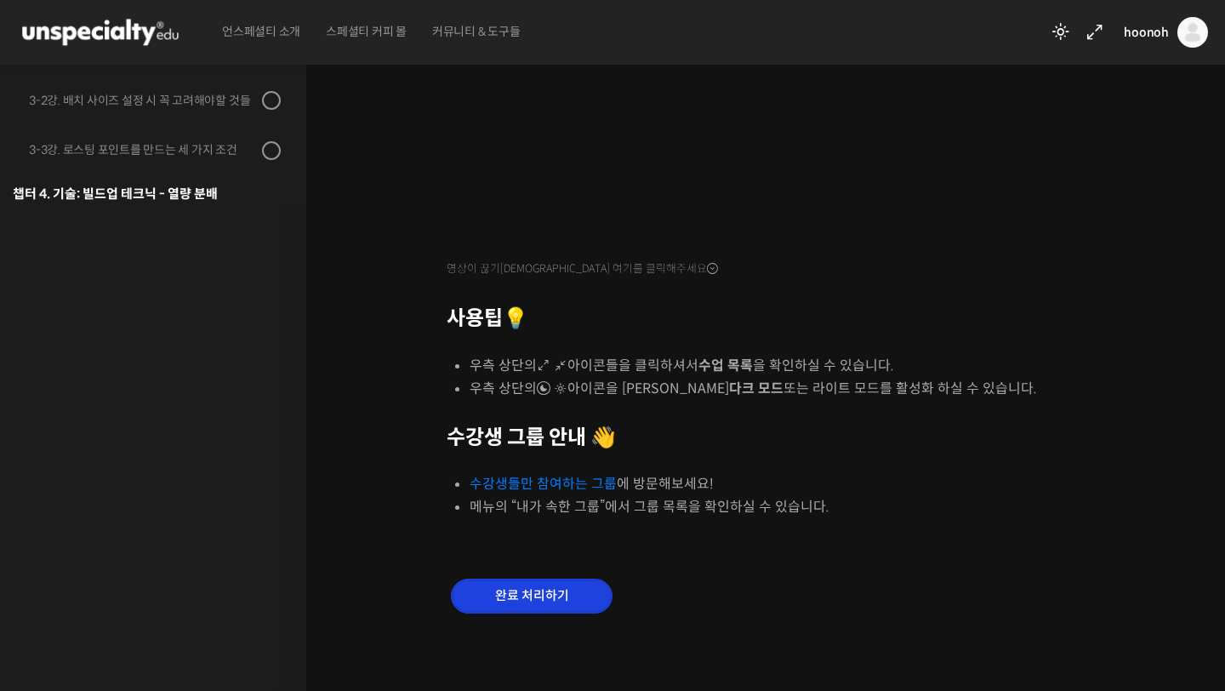
click at [548, 608] on input "완료 처리하기" at bounding box center [532, 596] width 162 height 35
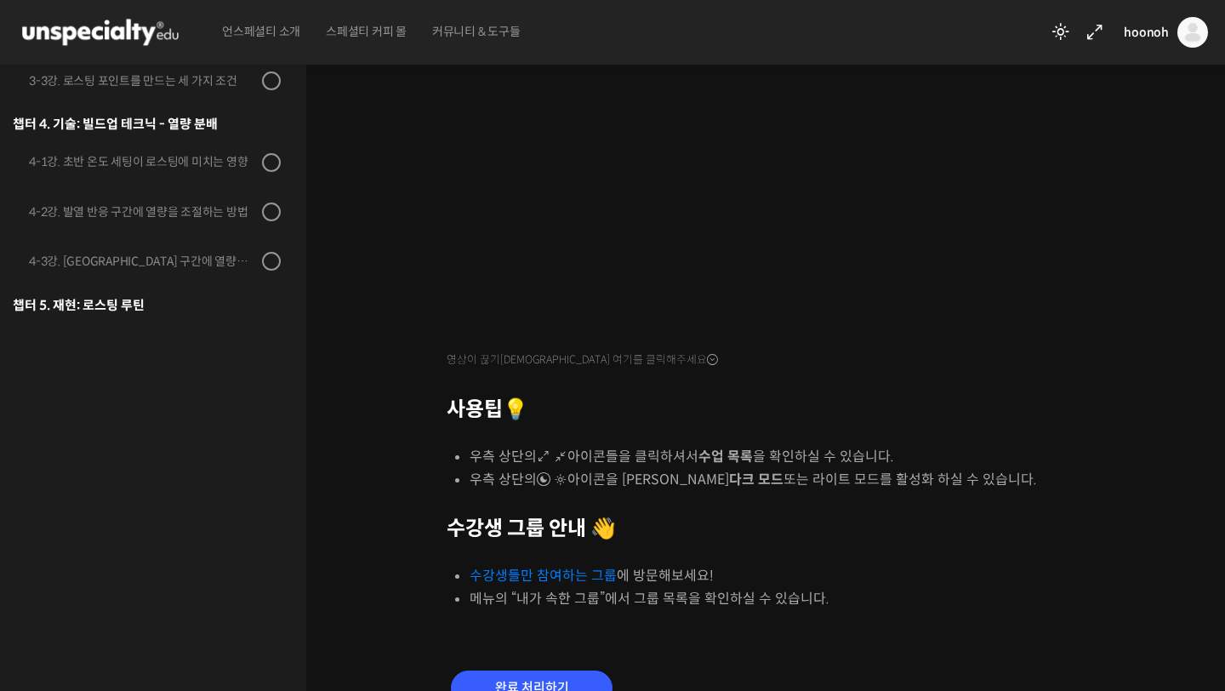
scroll to position [442, 0]
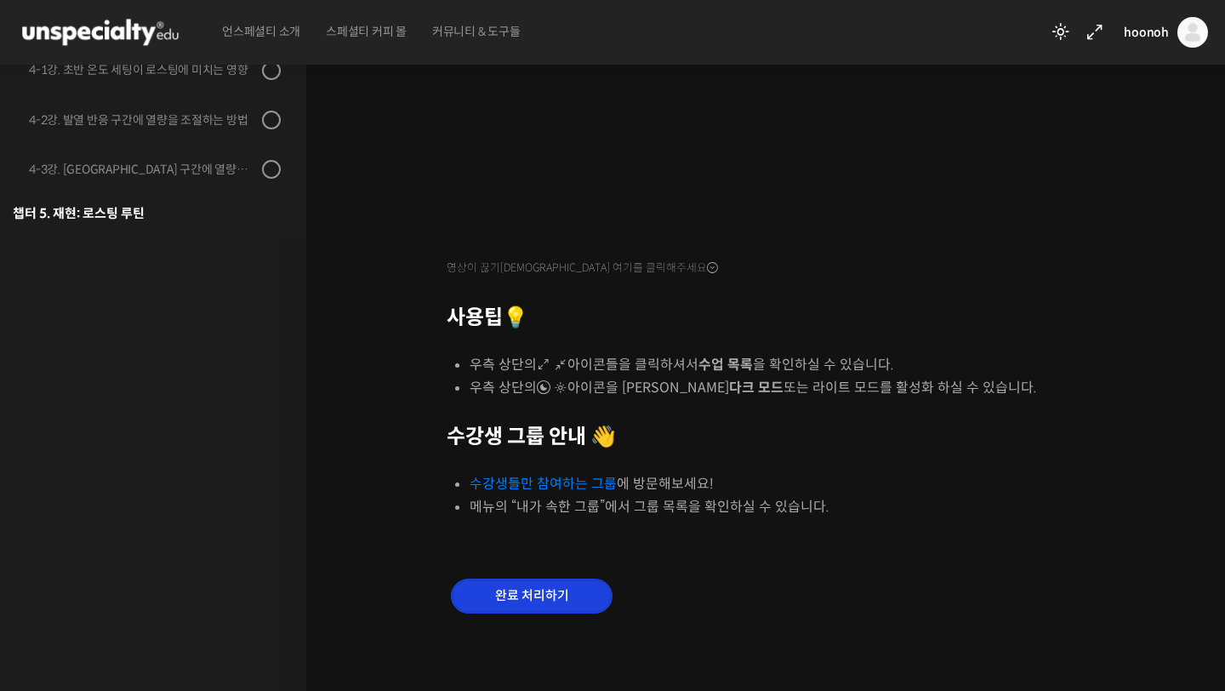
click at [510, 592] on input "완료 처리하기" at bounding box center [532, 596] width 162 height 35
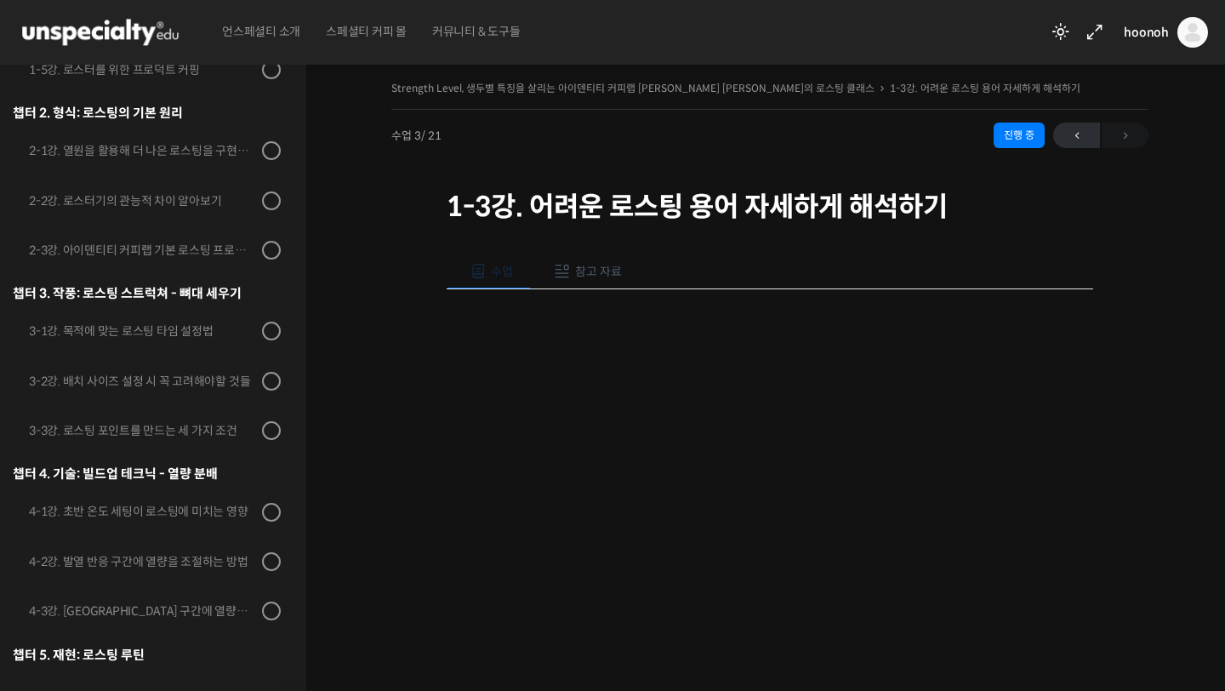
scroll to position [456, 0]
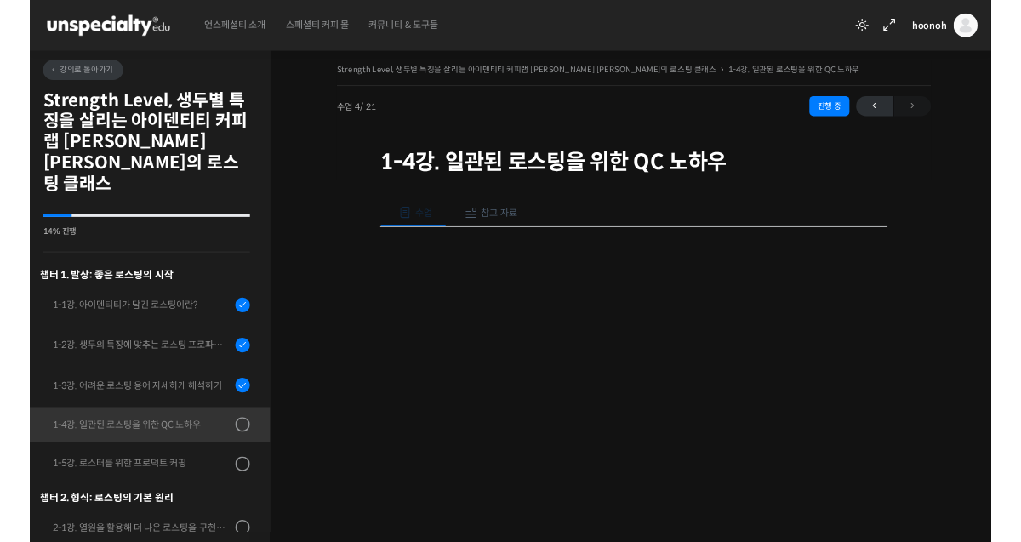
scroll to position [78, 0]
